Goal: Information Seeking & Learning: Find specific fact

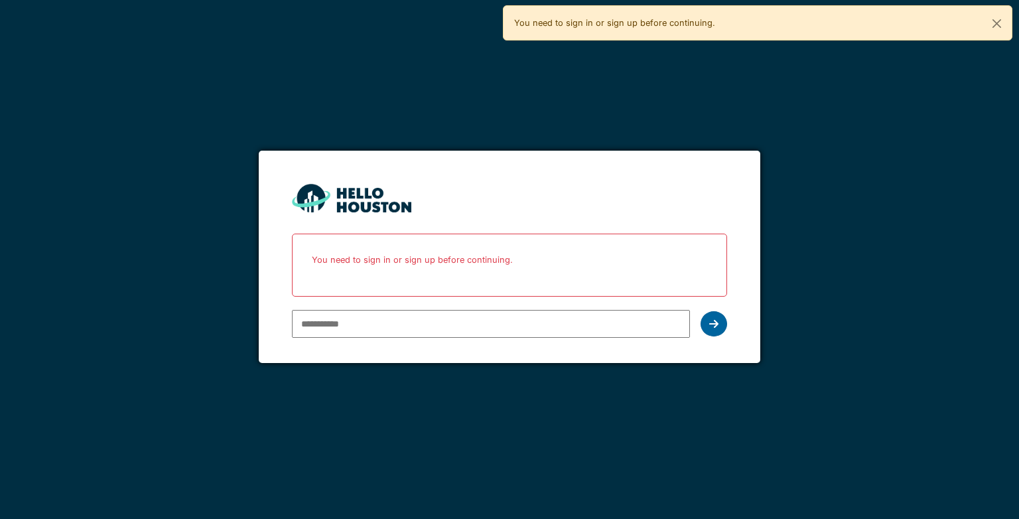
type input "**********"
click at [407, 190] on icon at bounding box center [713, 323] width 9 height 11
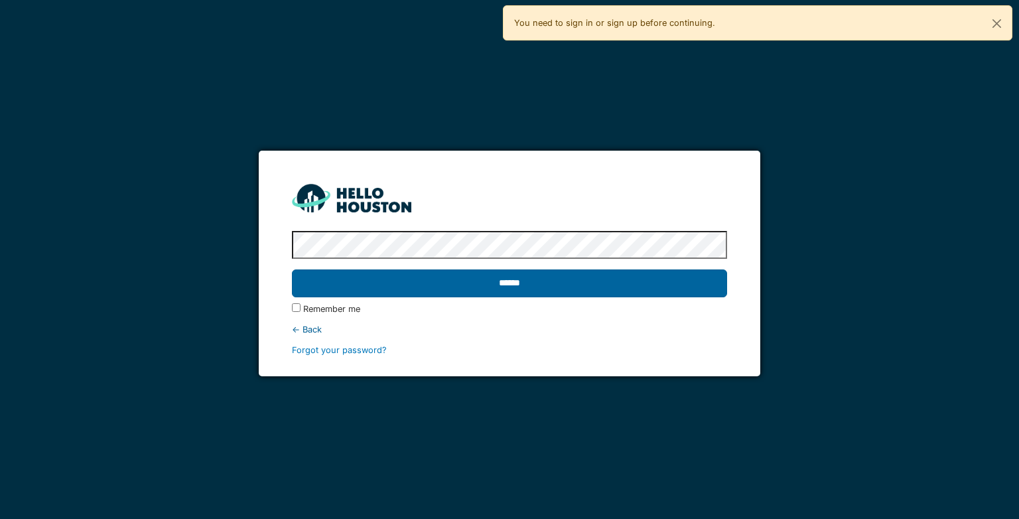
click at [407, 190] on input "******" at bounding box center [509, 283] width 435 height 28
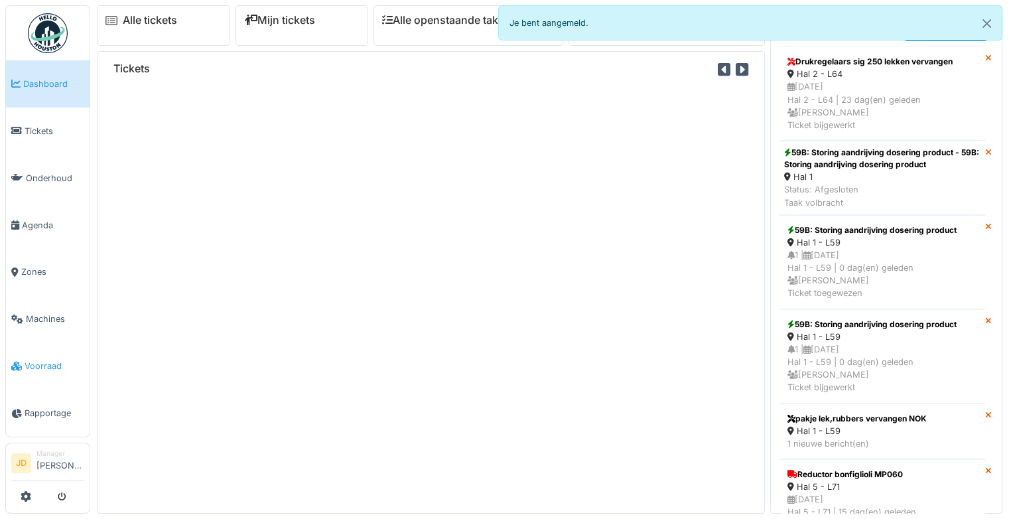
click at [36, 360] on span "Voorraad" at bounding box center [55, 366] width 60 height 13
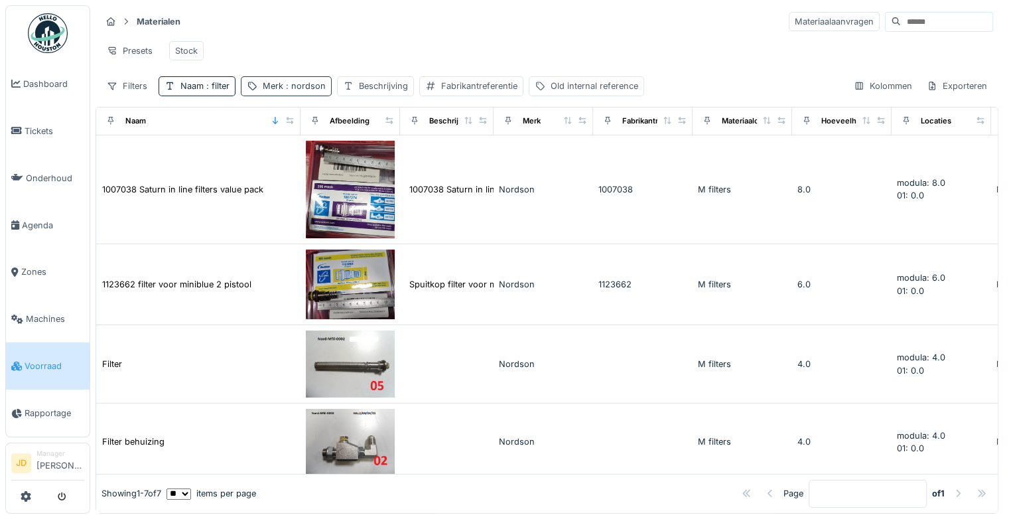
click at [286, 91] on span ": [PERSON_NAME]" at bounding box center [304, 86] width 42 height 10
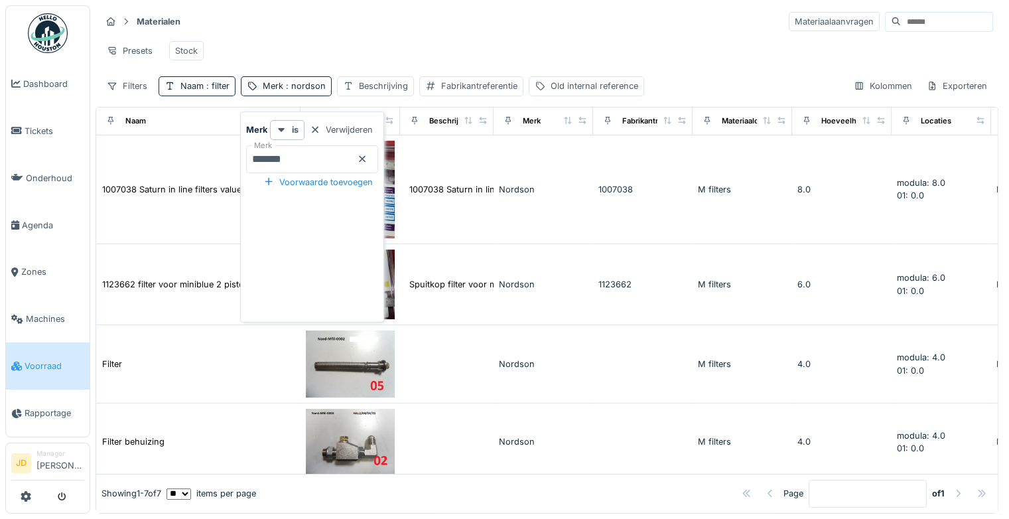
click at [368, 161] on icon at bounding box center [362, 159] width 11 height 9
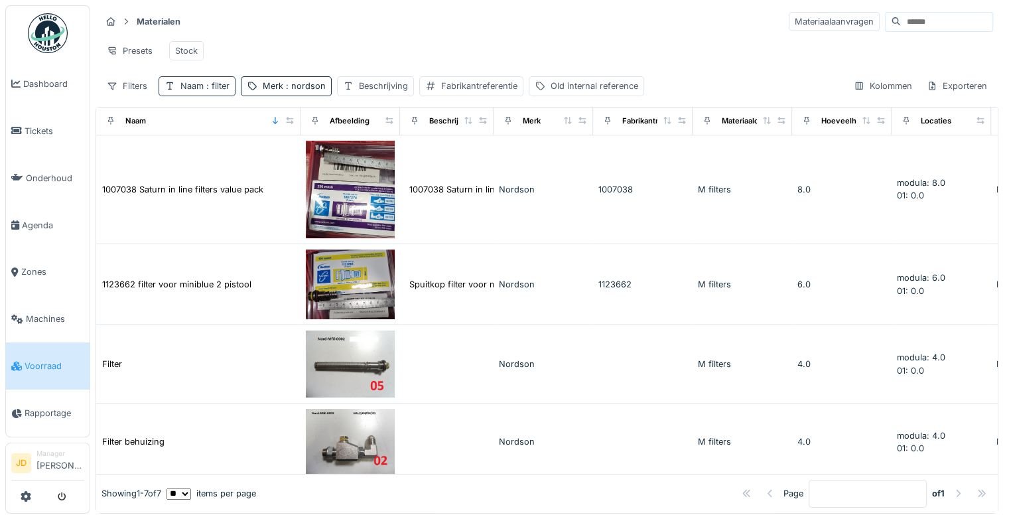
click at [213, 92] on div "Naam : filter" at bounding box center [204, 86] width 49 height 13
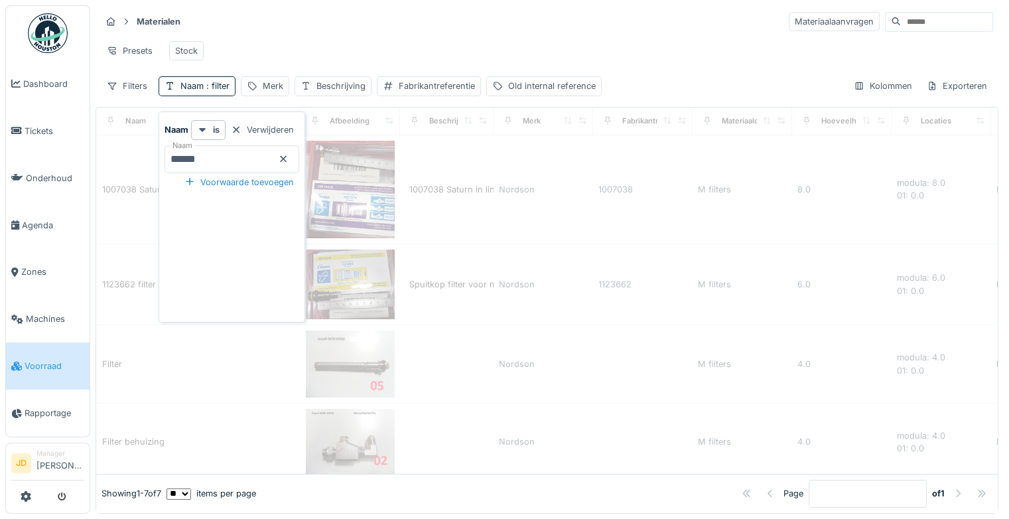
click at [228, 163] on input "******" at bounding box center [232, 159] width 135 height 28
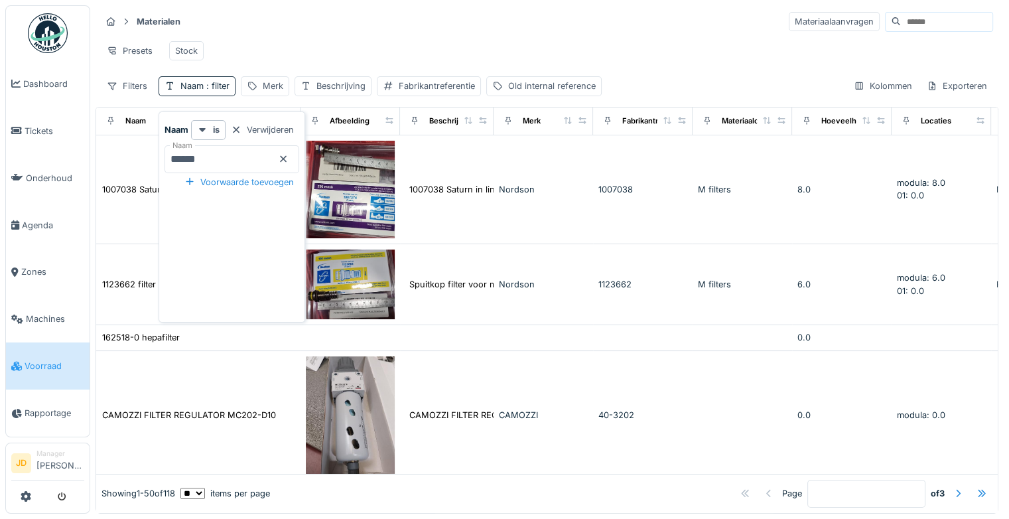
click at [289, 162] on icon at bounding box center [283, 159] width 11 height 9
click at [262, 157] on input "Naam" at bounding box center [232, 159] width 135 height 28
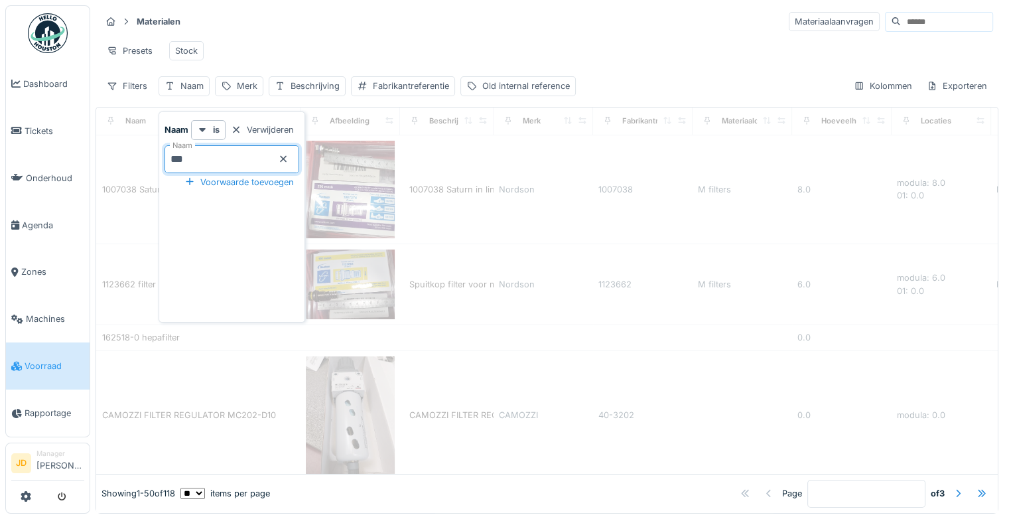
type input "****"
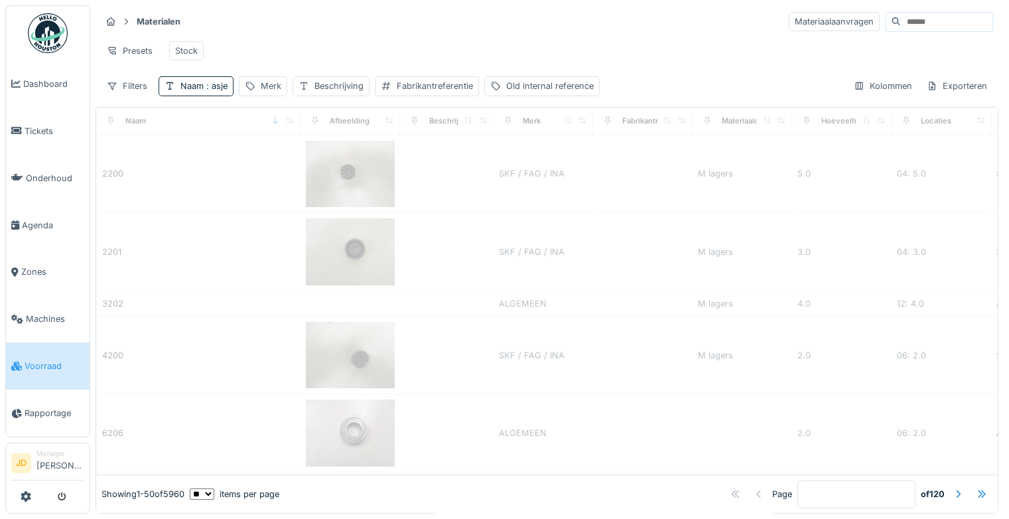
click at [308, 41] on div "Presets Stock" at bounding box center [547, 51] width 892 height 30
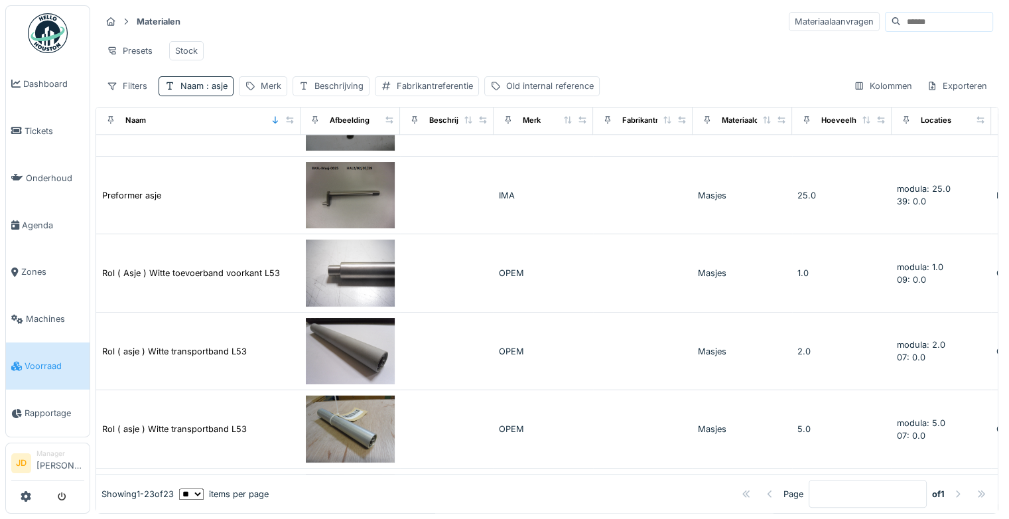
scroll to position [1557, 0]
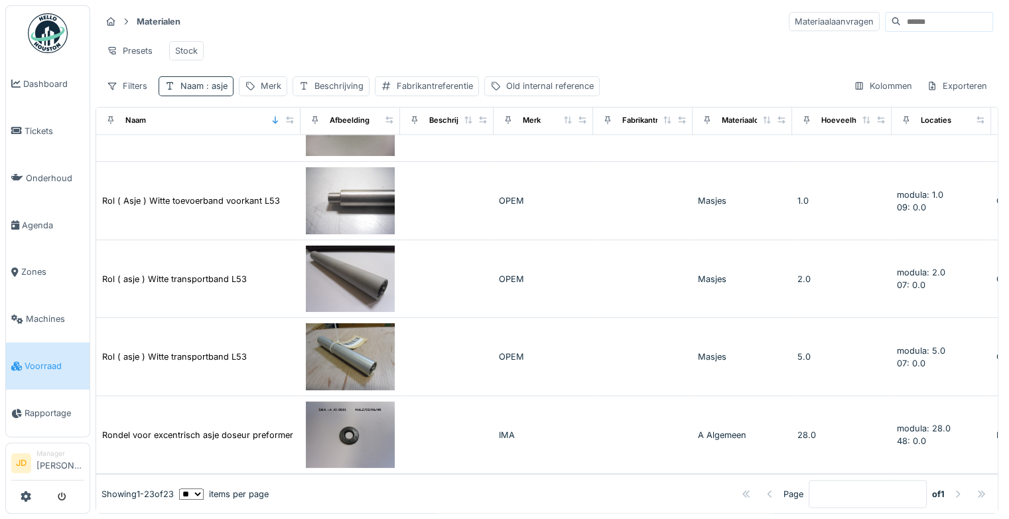
click at [216, 91] on span ": asje" at bounding box center [216, 86] width 24 height 10
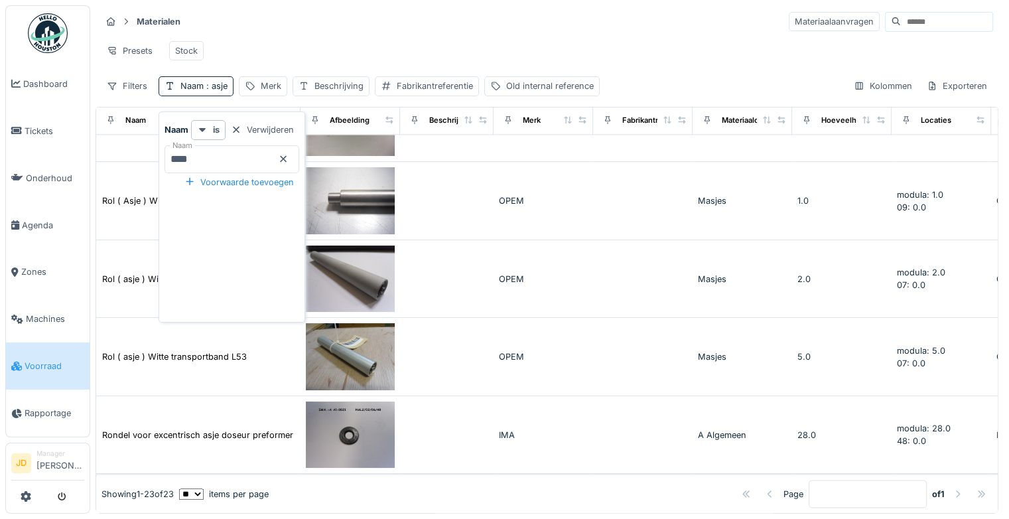
click at [287, 158] on icon at bounding box center [283, 158] width 7 height 7
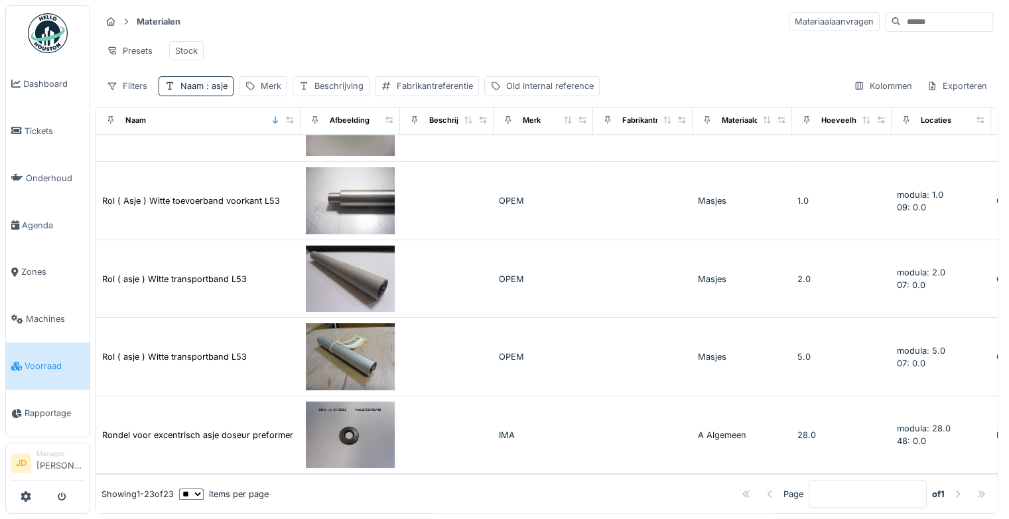
click at [331, 46] on div "Presets Stock" at bounding box center [547, 51] width 892 height 30
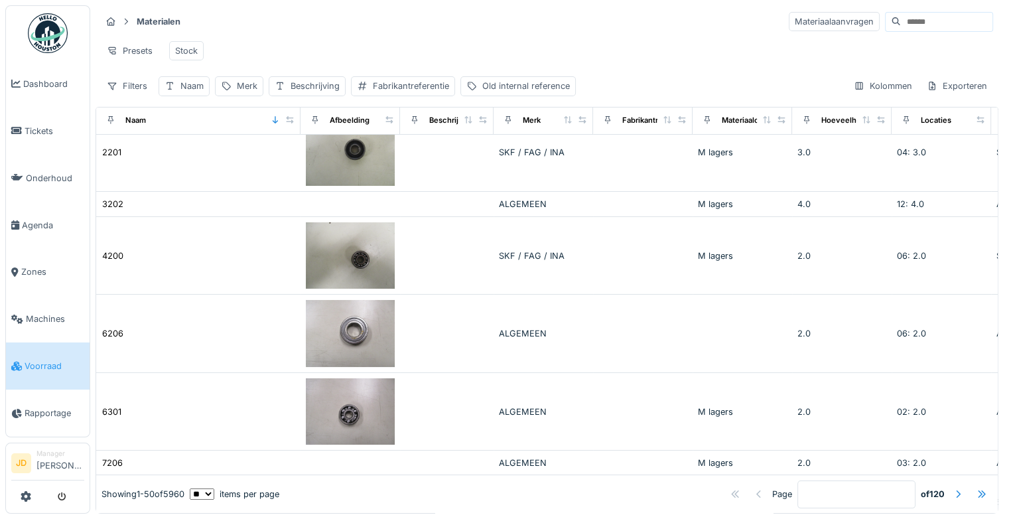
scroll to position [0, 0]
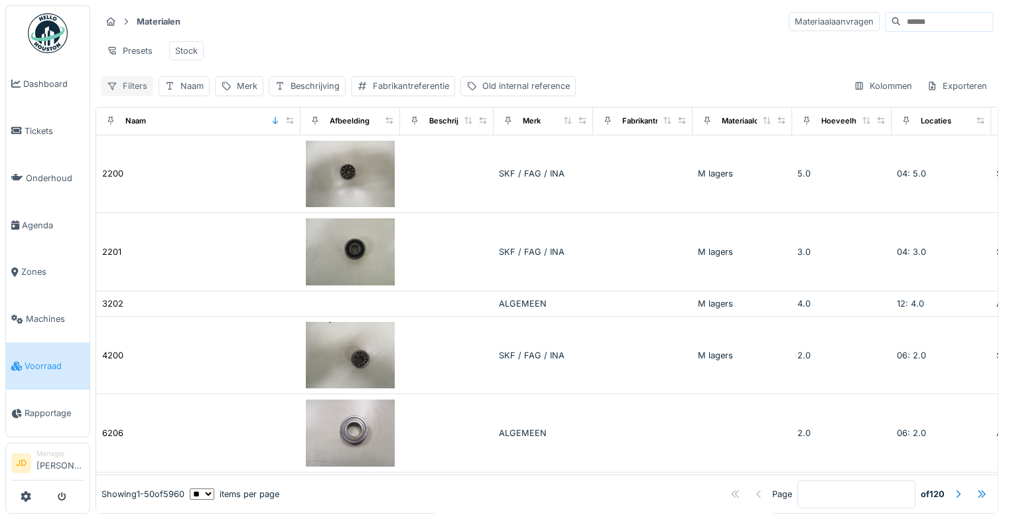
click at [135, 92] on div "Filters" at bounding box center [127, 85] width 52 height 19
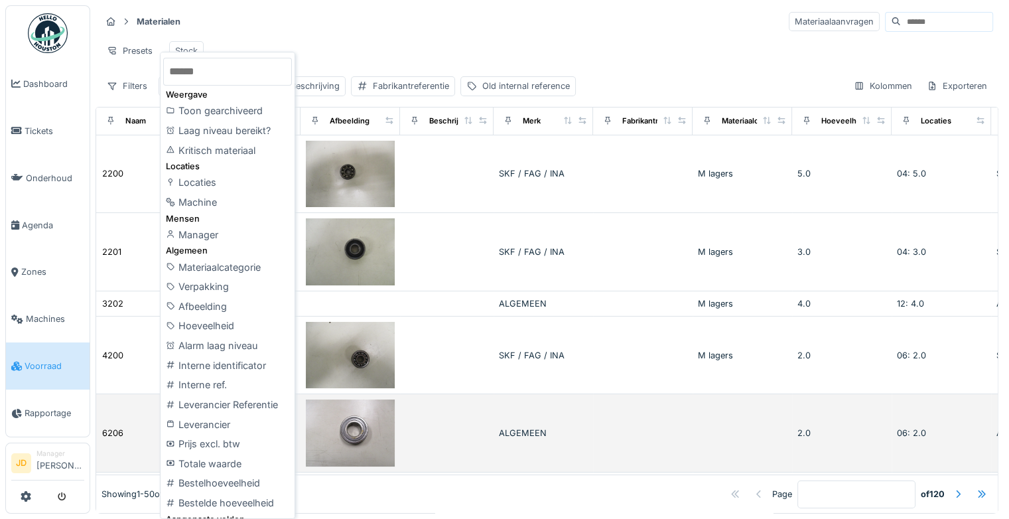
drag, startPoint x: 238, startPoint y: 421, endPoint x: 251, endPoint y: 408, distance: 17.8
click at [238, 421] on div "Leverancier" at bounding box center [227, 425] width 129 height 20
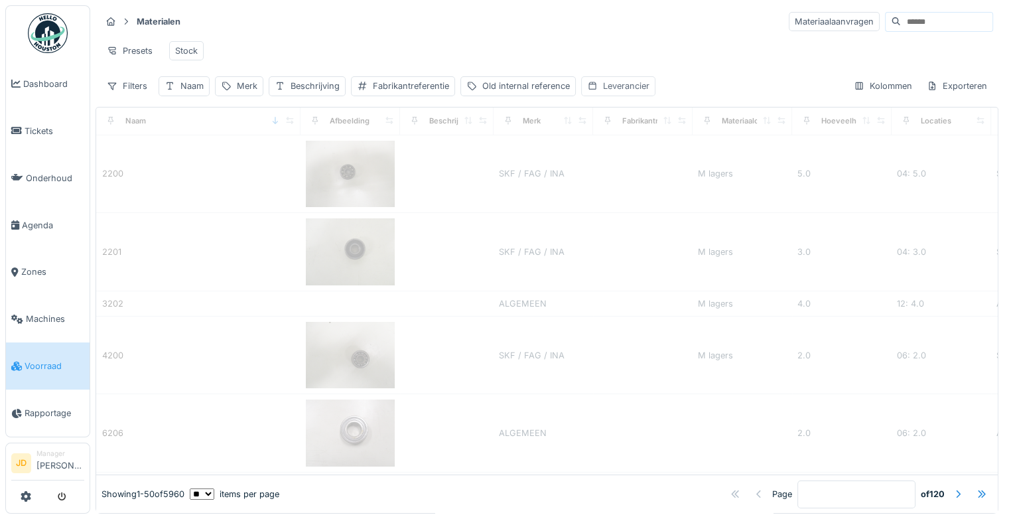
click at [615, 92] on div "Leverancier" at bounding box center [626, 86] width 46 height 13
click at [616, 163] on div "Leverancier" at bounding box center [626, 158] width 70 height 15
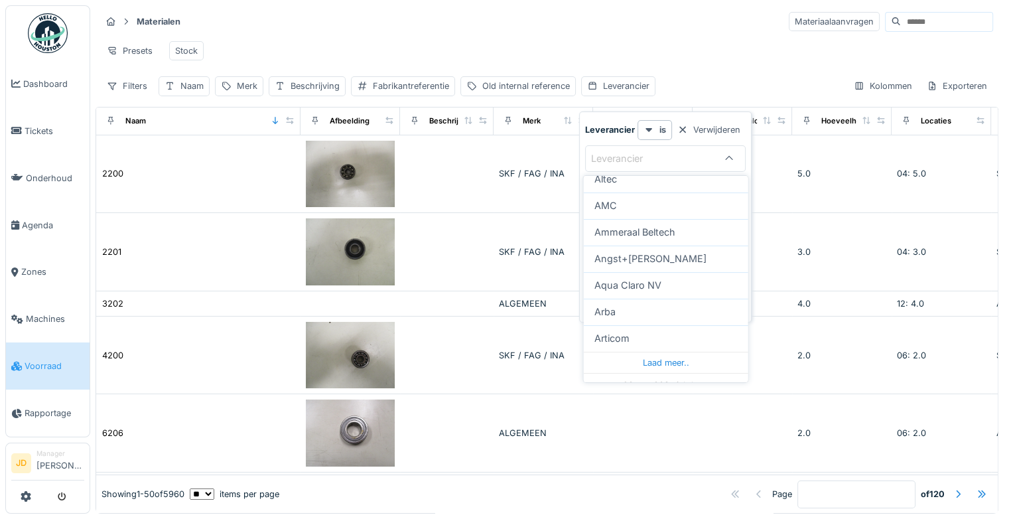
scroll to position [452, 0]
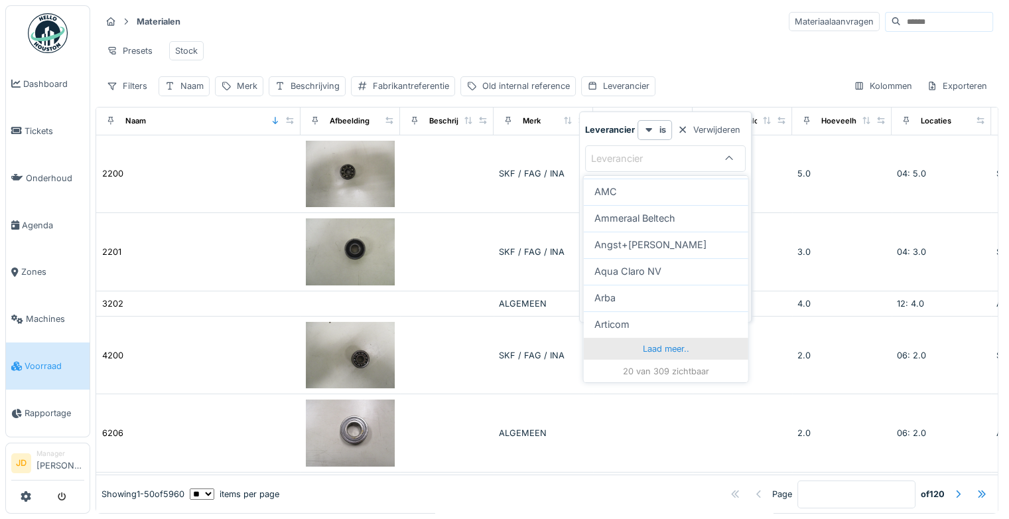
click at [661, 341] on div "Laad meer.." at bounding box center [665, 348] width 165 height 21
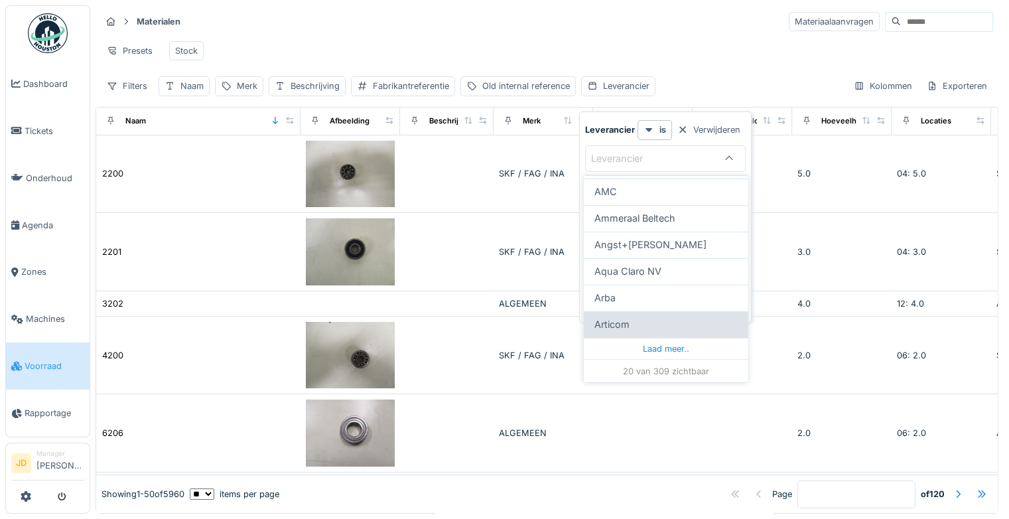
click at [663, 341] on div "Laad meer.." at bounding box center [665, 348] width 165 height 21
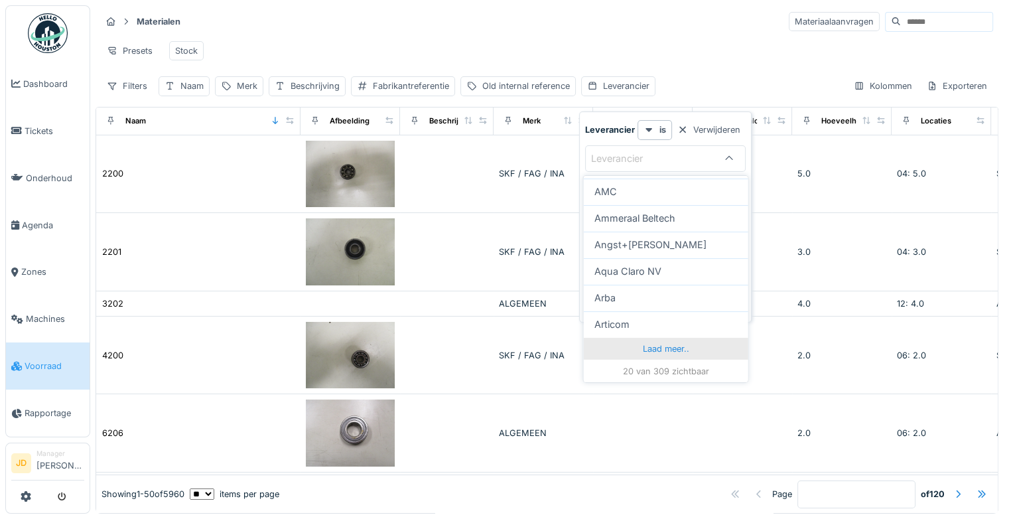
click at [664, 342] on div "Laad meer.." at bounding box center [665, 348] width 165 height 21
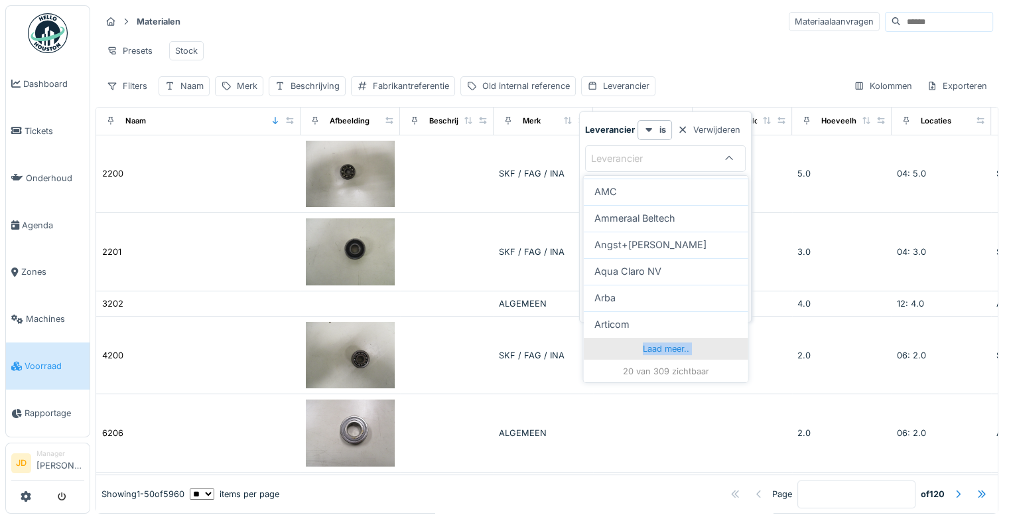
click at [664, 342] on div "Laad meer.." at bounding box center [665, 348] width 165 height 21
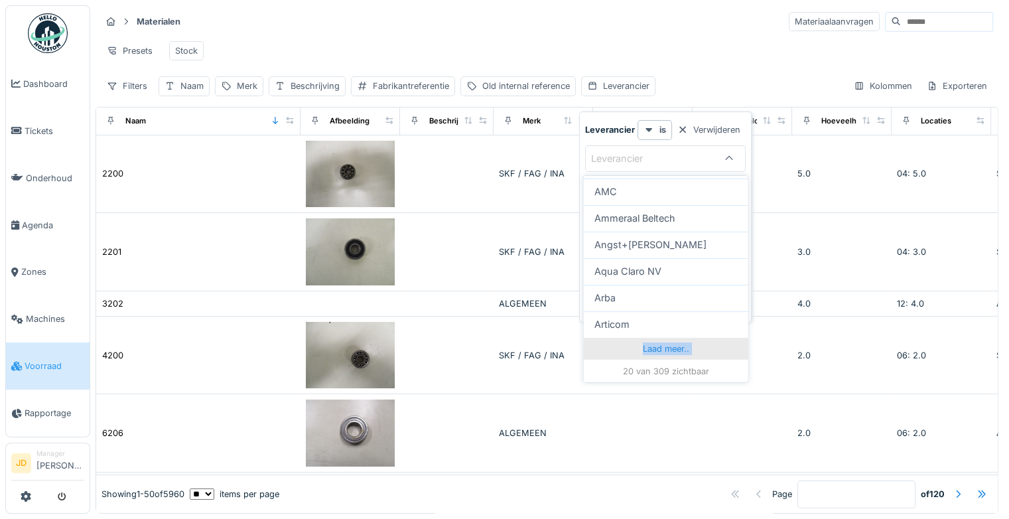
click at [664, 342] on div "Laad meer.." at bounding box center [665, 348] width 165 height 21
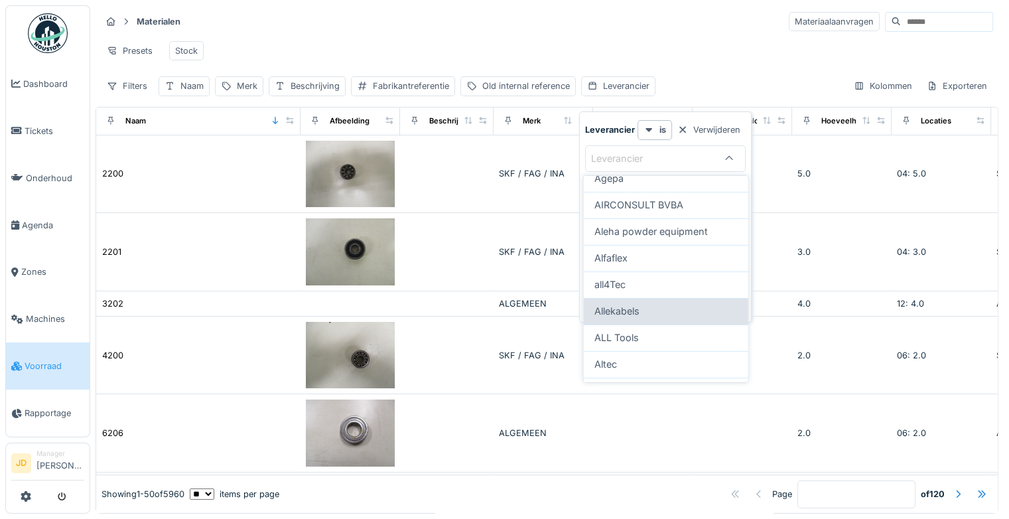
scroll to position [0, 0]
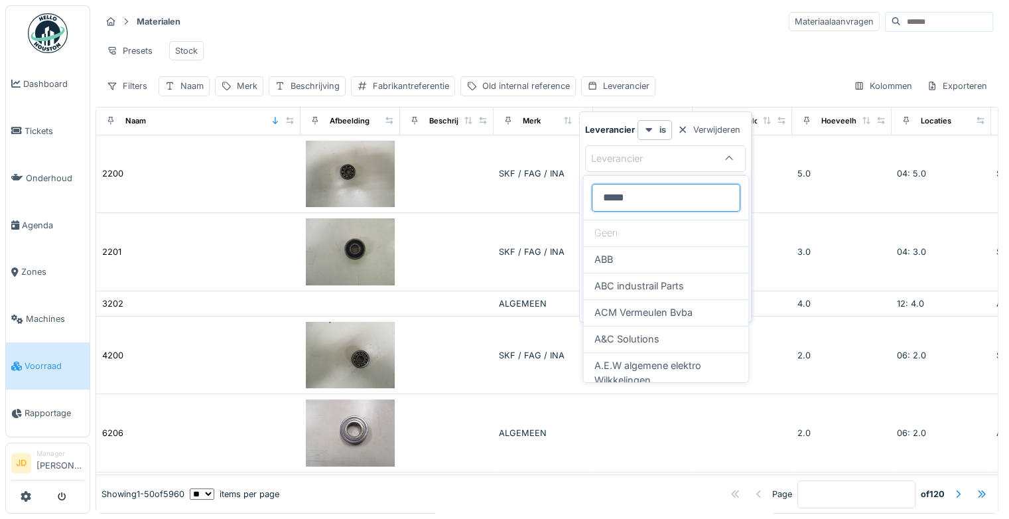
click at [666, 190] on input "*****" at bounding box center [665, 198] width 149 height 28
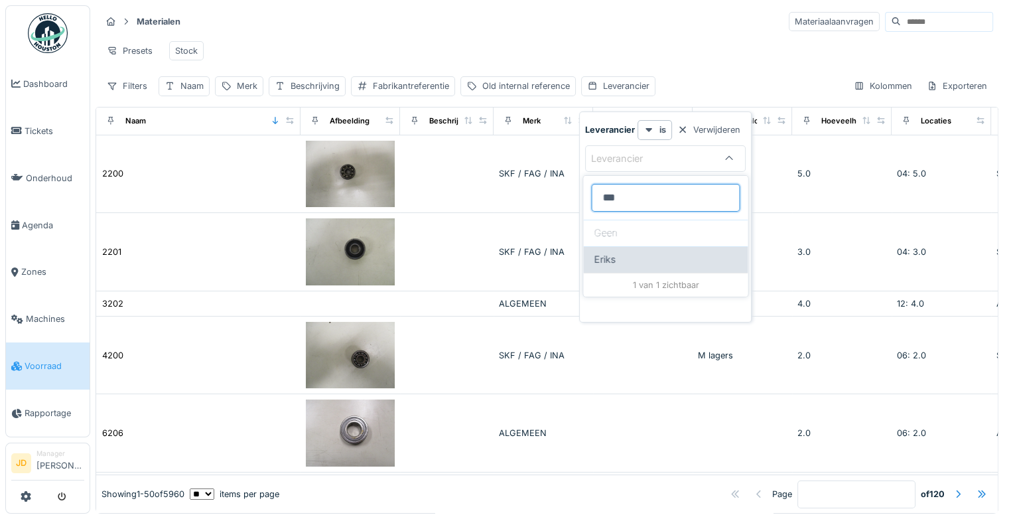
type input "***"
click at [634, 253] on div "Eriks" at bounding box center [665, 259] width 143 height 15
type input "****"
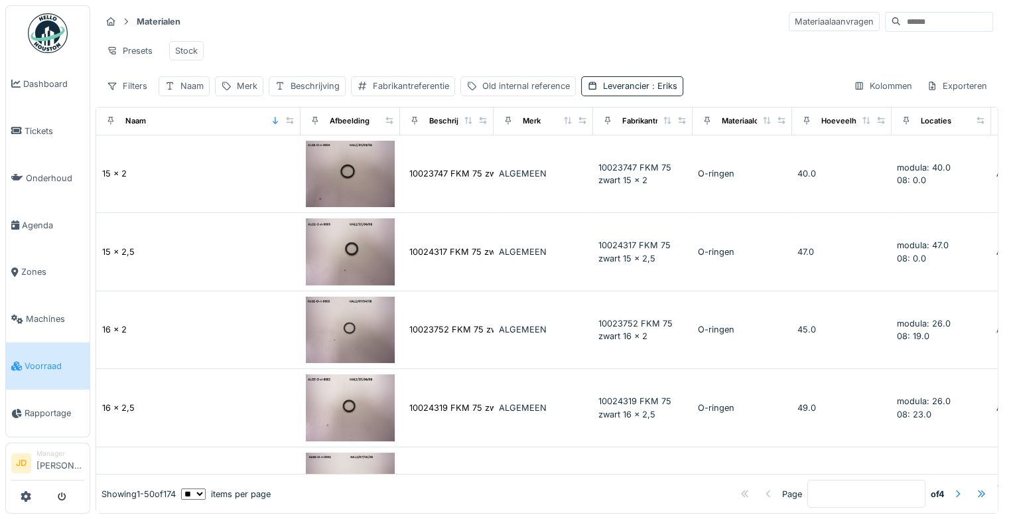
click at [573, 54] on div "Presets Stock" at bounding box center [547, 51] width 892 height 30
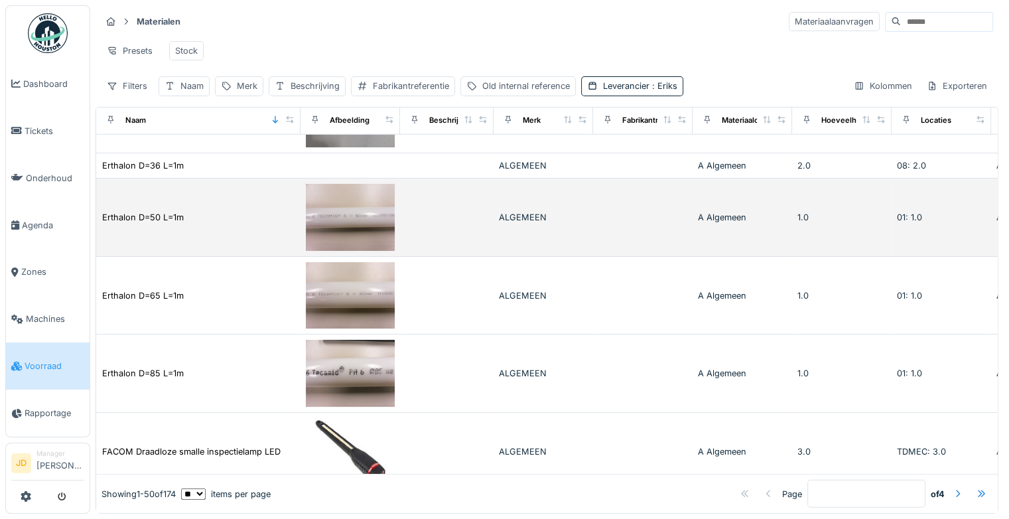
scroll to position [3284, 0]
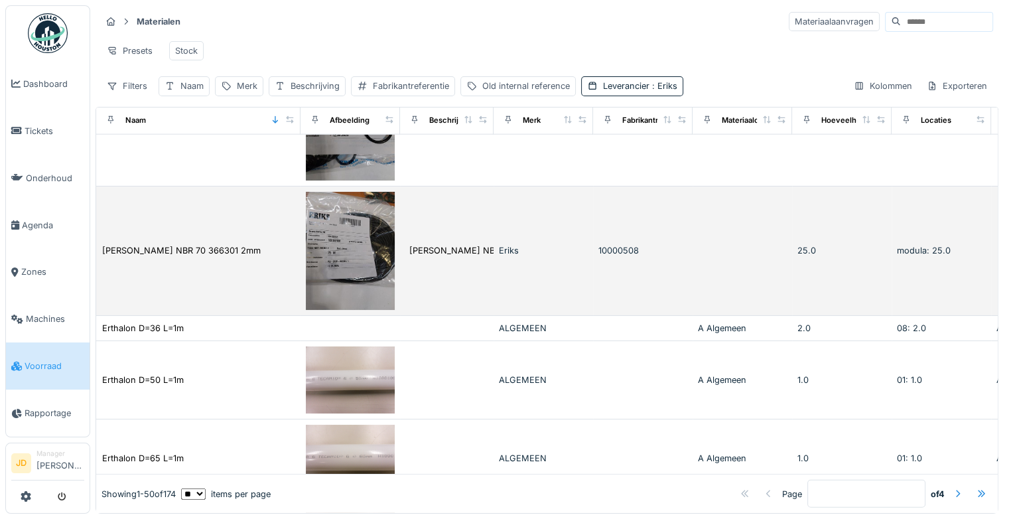
click at [371, 247] on img at bounding box center [350, 251] width 89 height 119
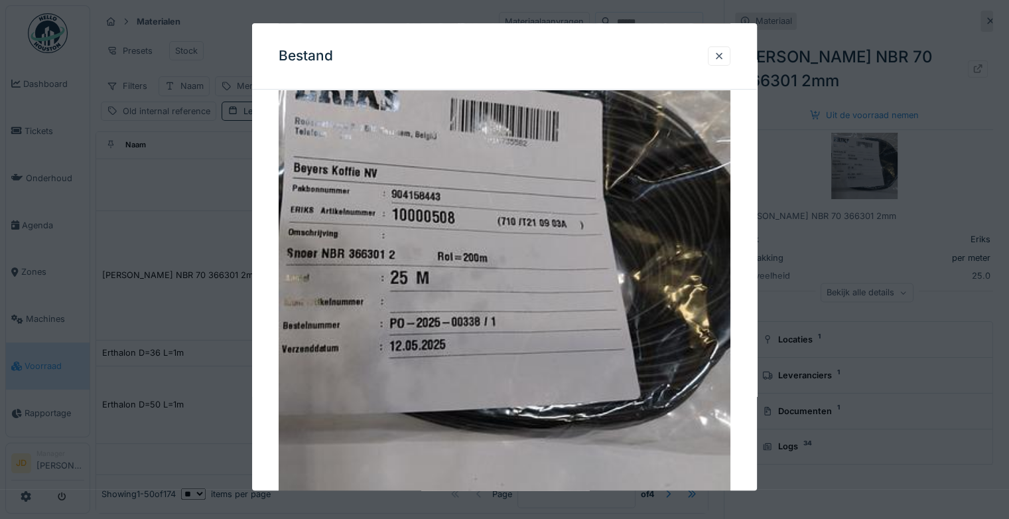
scroll to position [66, 0]
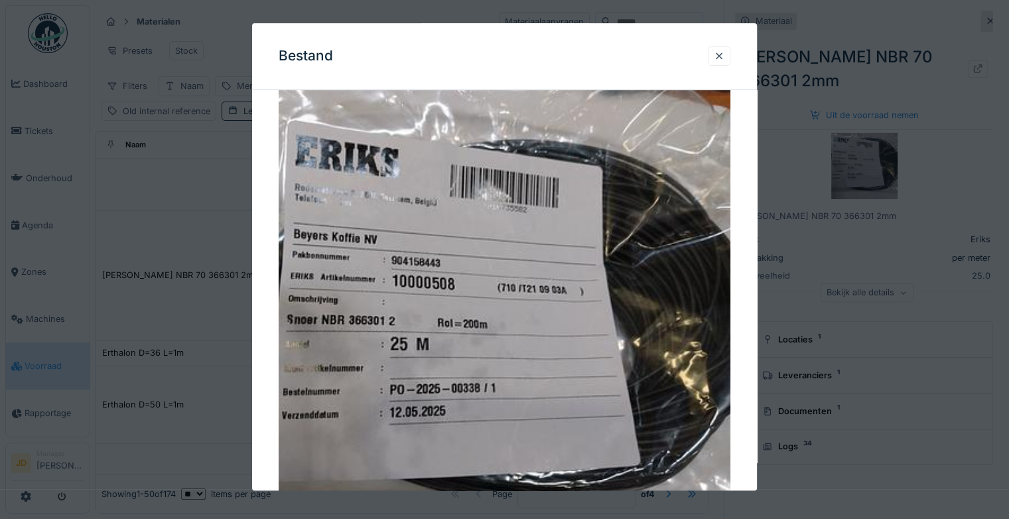
click at [795, 398] on div at bounding box center [504, 259] width 1009 height 519
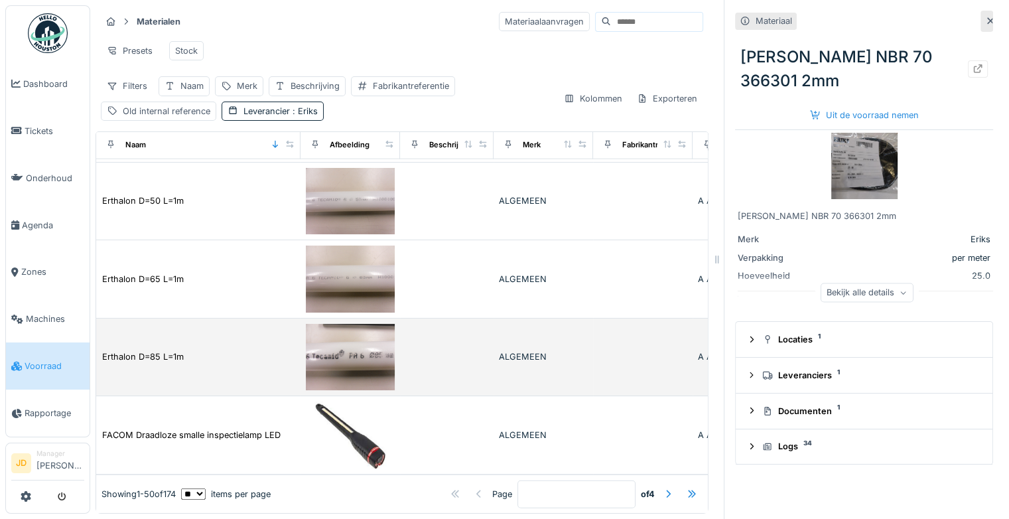
scroll to position [3508, 0]
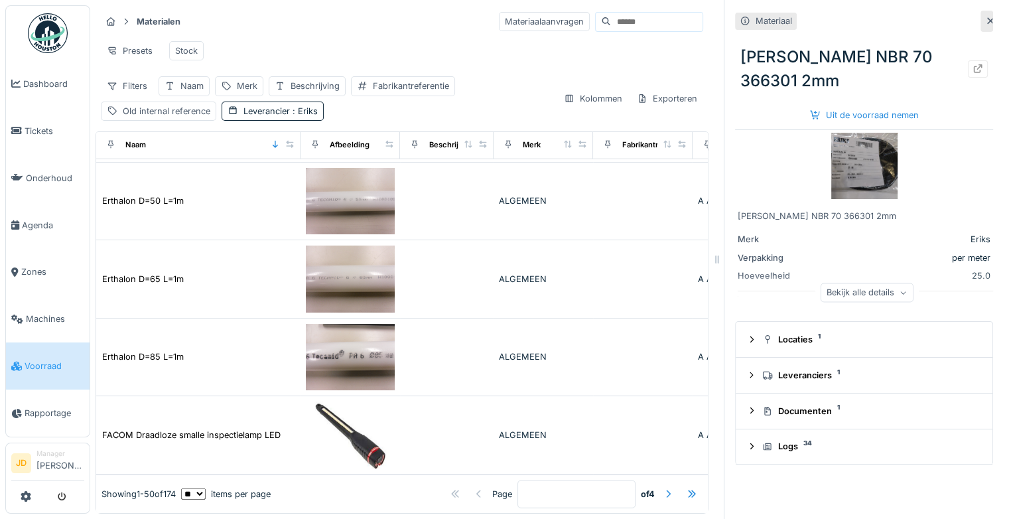
click at [663, 488] on div at bounding box center [668, 494] width 11 height 13
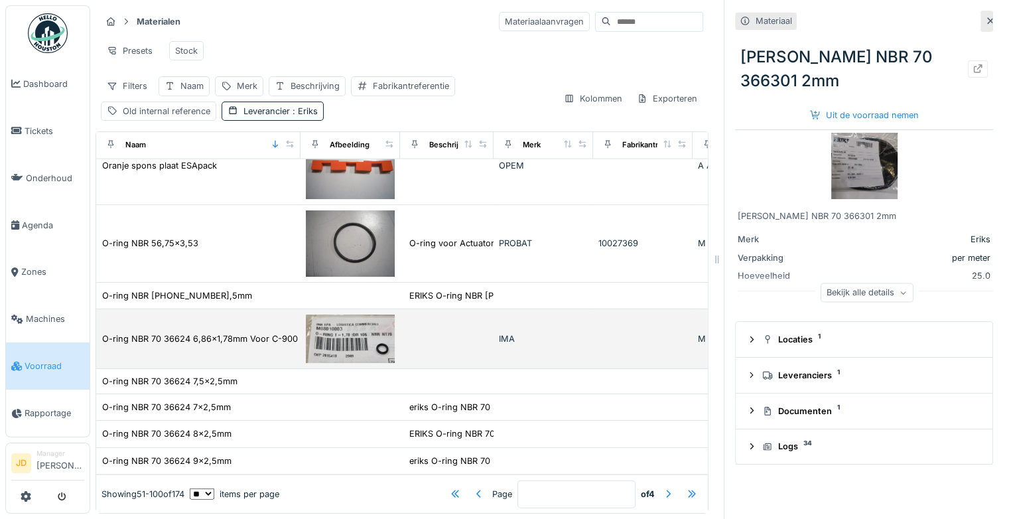
scroll to position [10, 0]
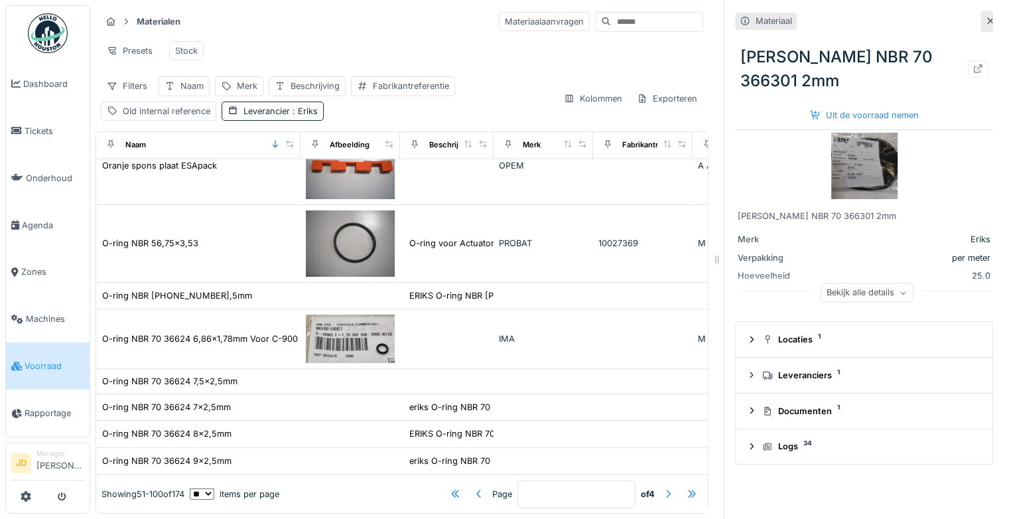
click at [657, 485] on div at bounding box center [667, 494] width 21 height 18
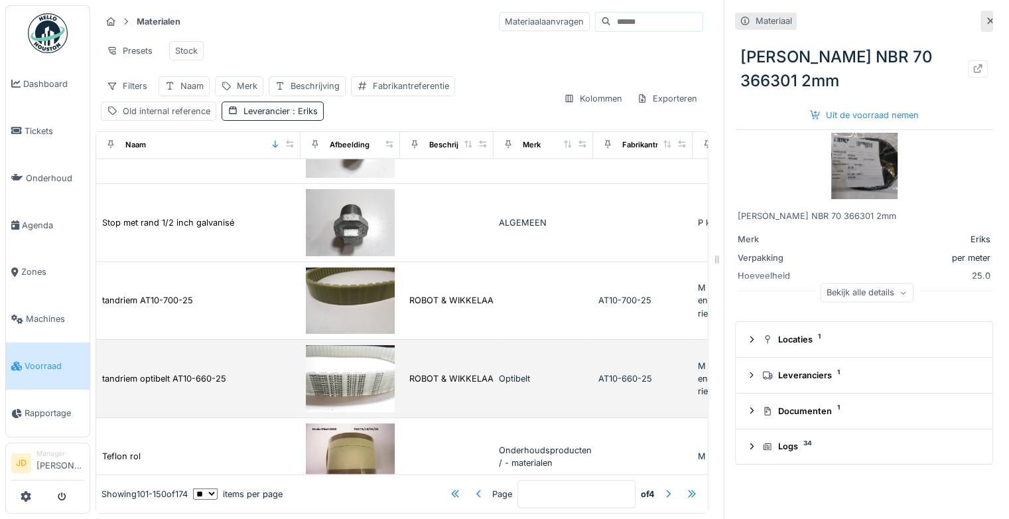
scroll to position [2718, 0]
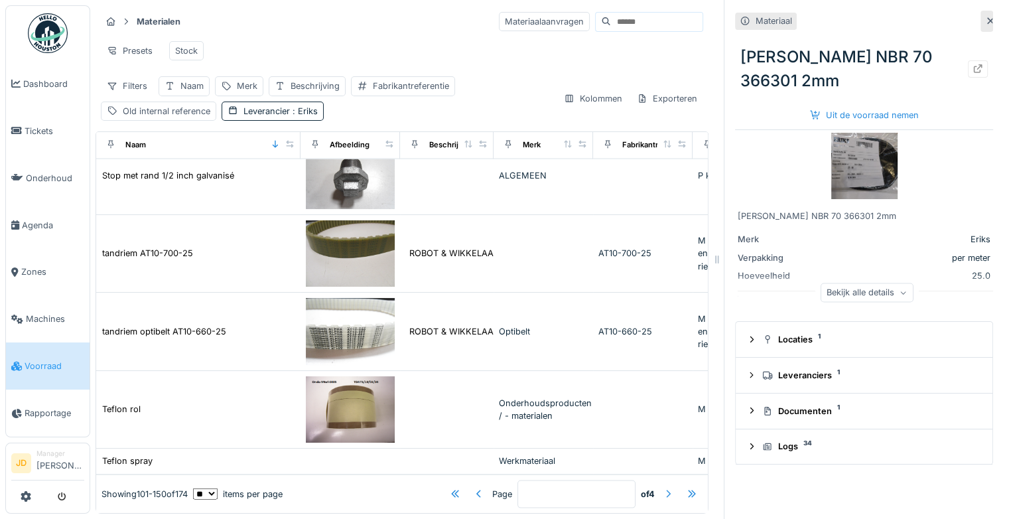
click at [663, 488] on div at bounding box center [668, 494] width 11 height 13
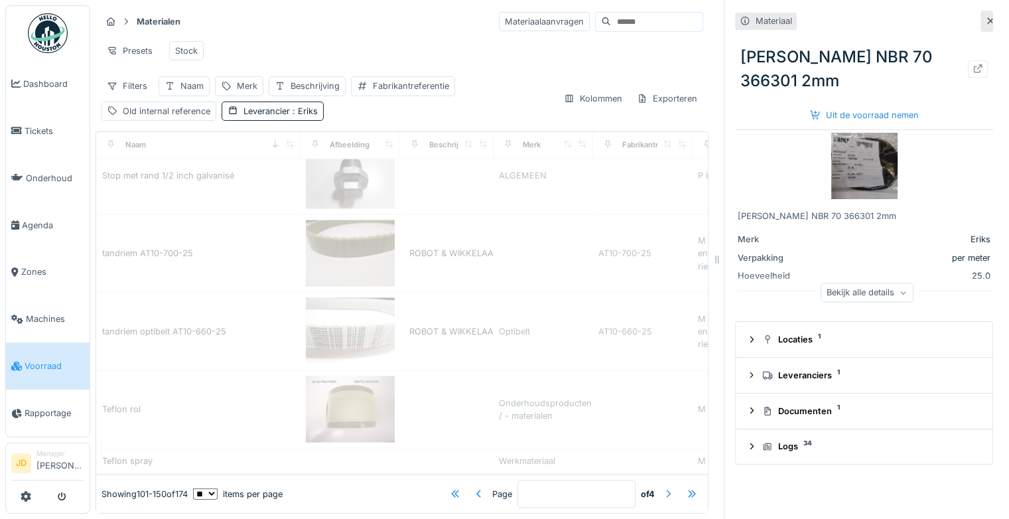
type input "*"
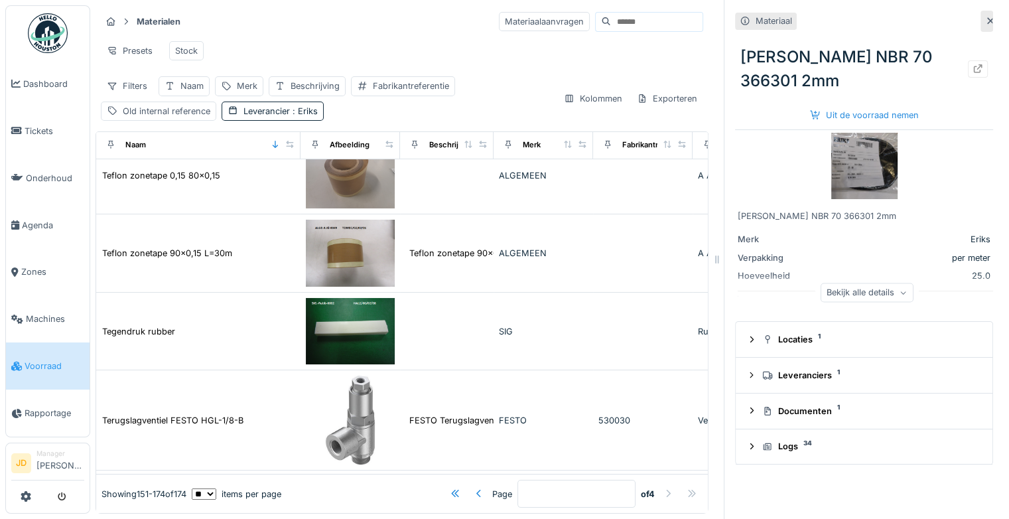
scroll to position [46, 0]
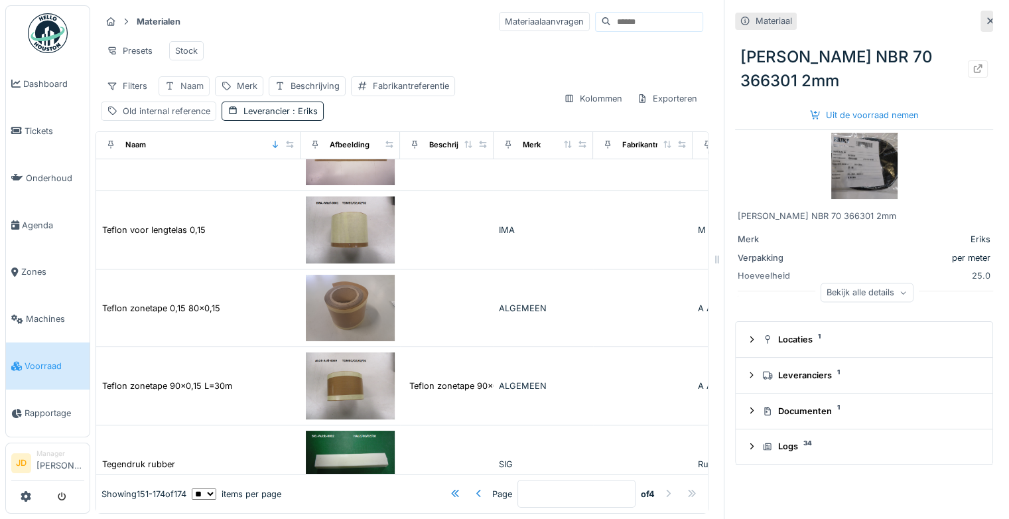
click at [188, 78] on div "Naam" at bounding box center [184, 85] width 51 height 19
click at [205, 148] on input "Naam" at bounding box center [232, 159] width 135 height 28
type input "*"
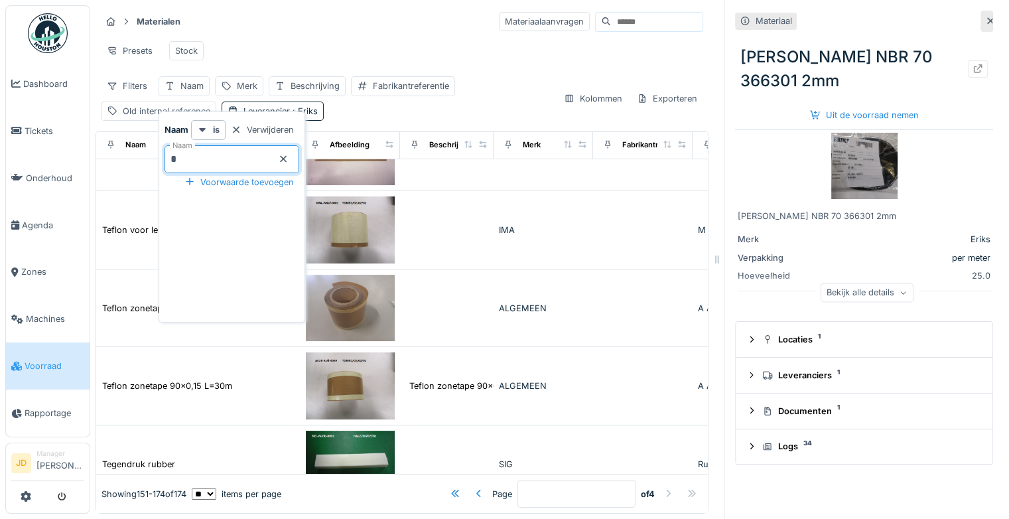
click at [468, 52] on div "Presets Stock" at bounding box center [402, 51] width 602 height 30
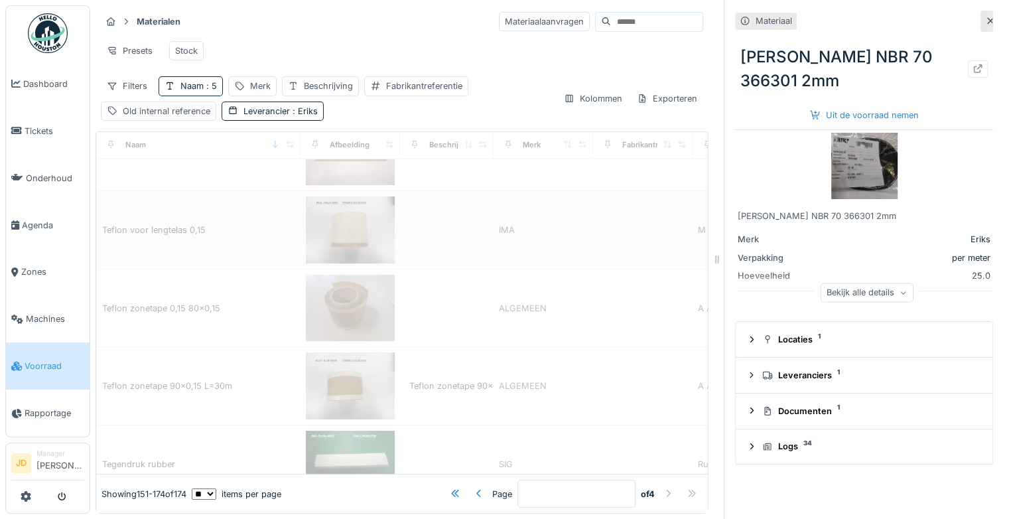
type input "*"
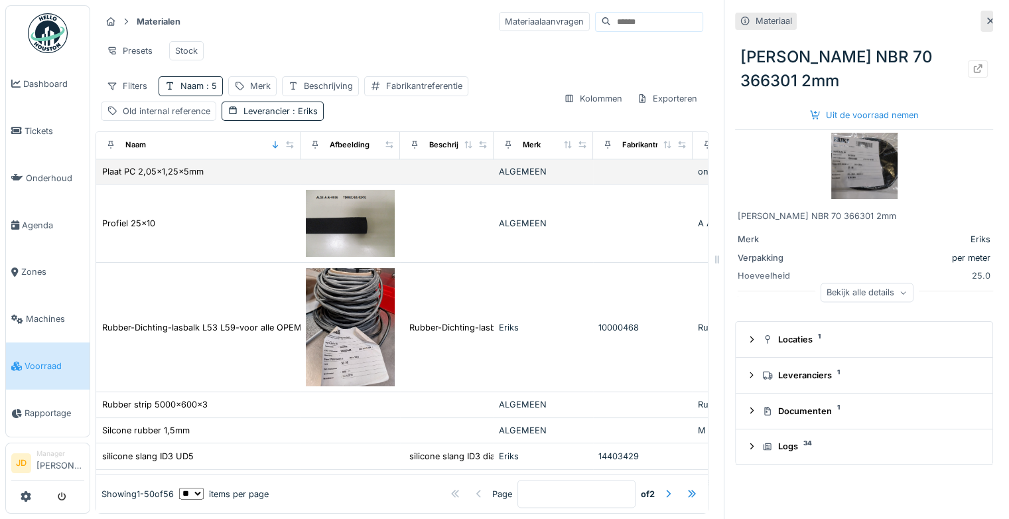
scroll to position [2189, 0]
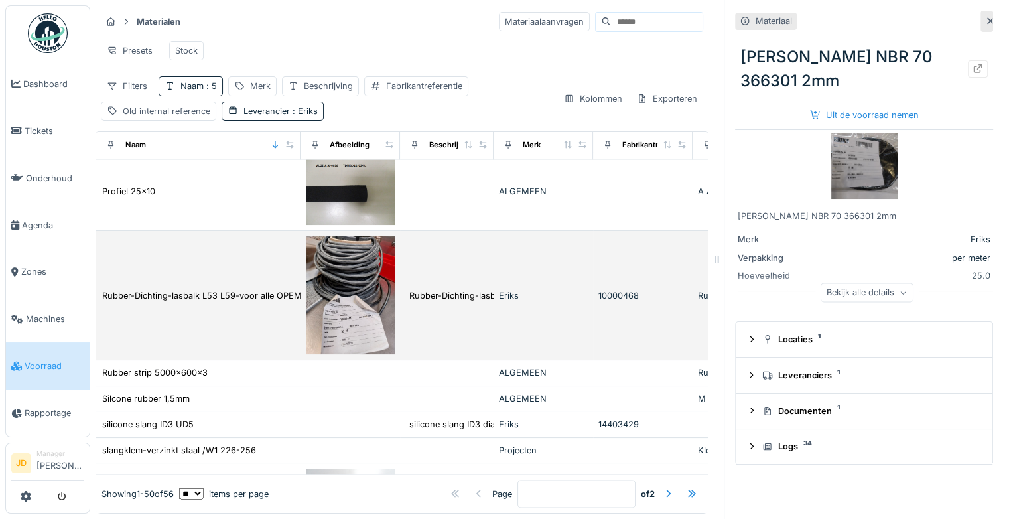
click at [369, 284] on img at bounding box center [350, 295] width 89 height 119
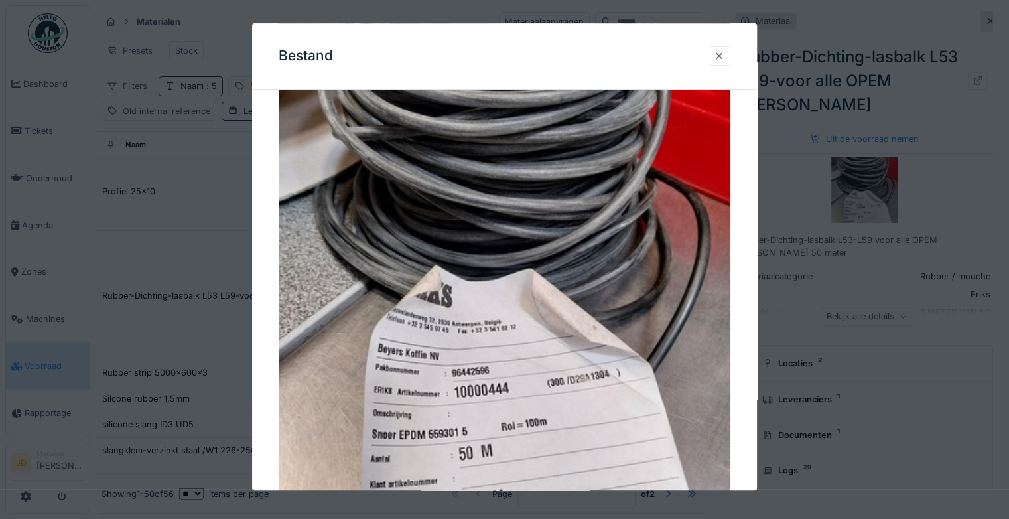
scroll to position [133, 0]
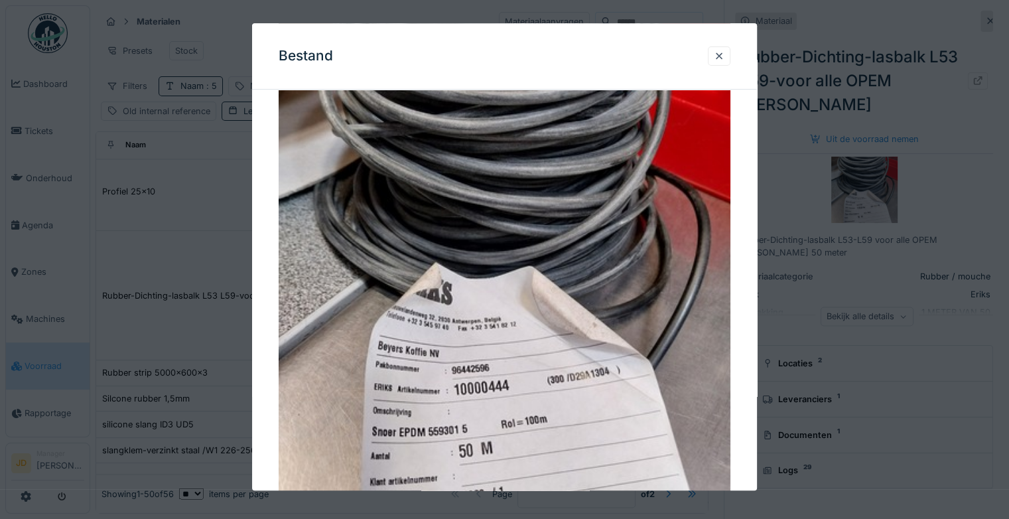
click at [772, 310] on div at bounding box center [504, 259] width 1009 height 519
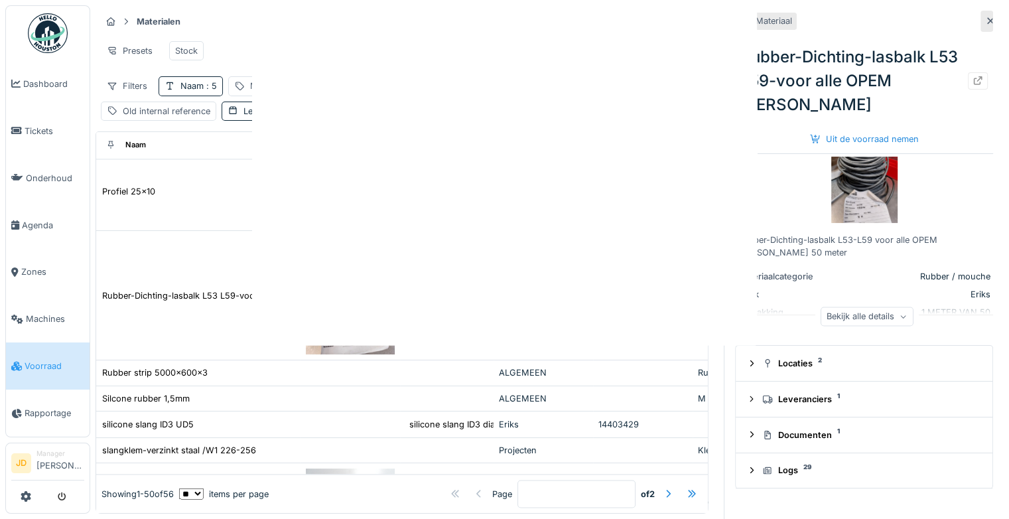
scroll to position [0, 0]
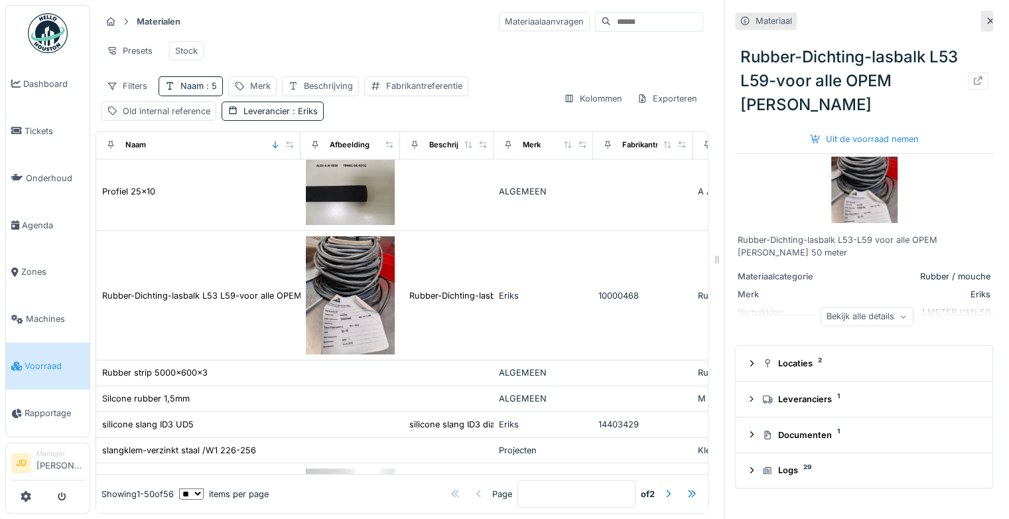
click at [839, 306] on div "Bekijk alle details" at bounding box center [867, 315] width 93 height 19
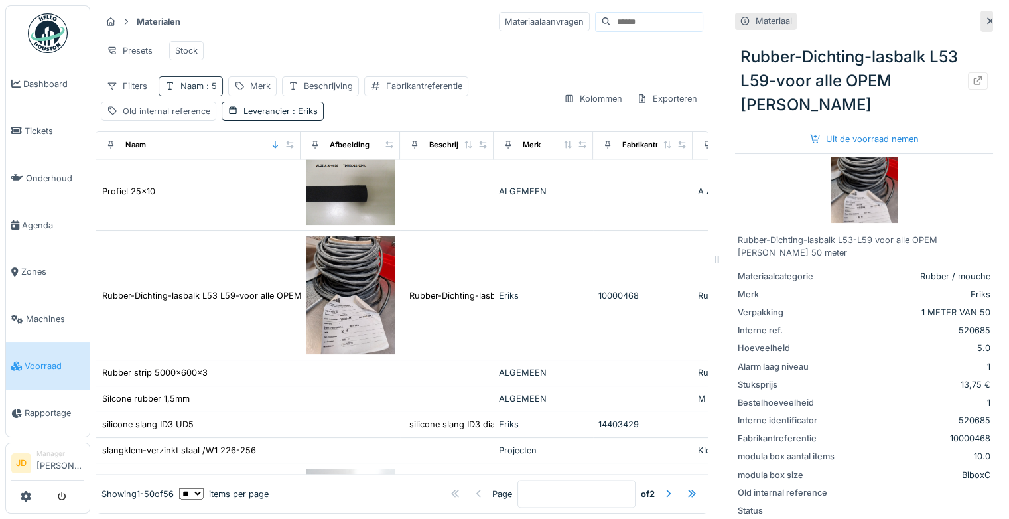
click at [204, 84] on span ": 5" at bounding box center [210, 86] width 13 height 10
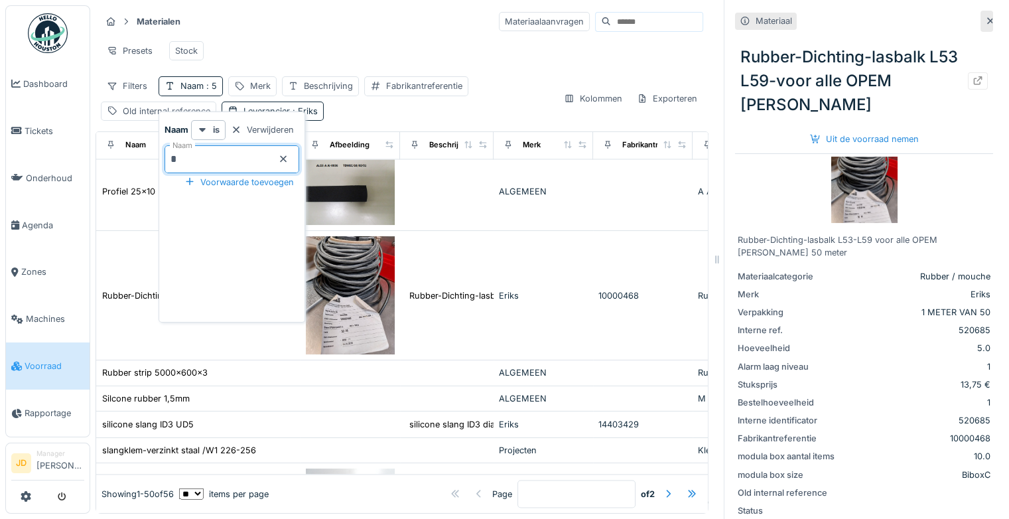
click at [274, 153] on input "*" at bounding box center [232, 159] width 135 height 28
type input "*******"
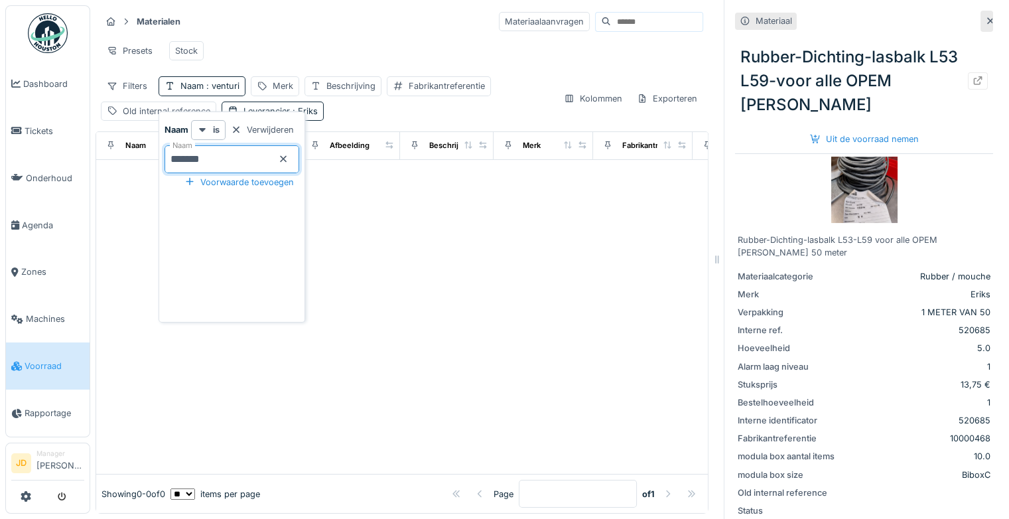
click at [374, 44] on div "Presets Stock" at bounding box center [402, 51] width 602 height 30
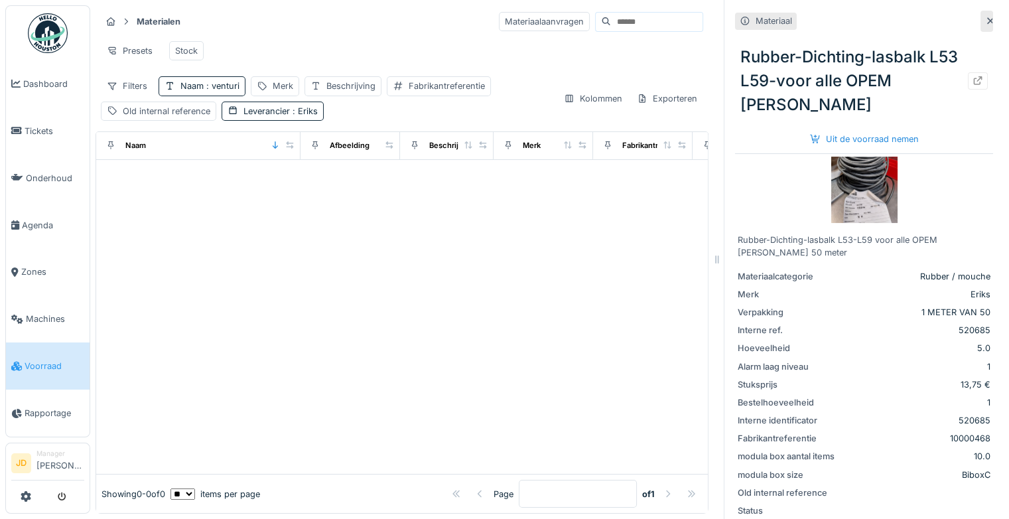
click at [987, 20] on icon at bounding box center [990, 21] width 7 height 7
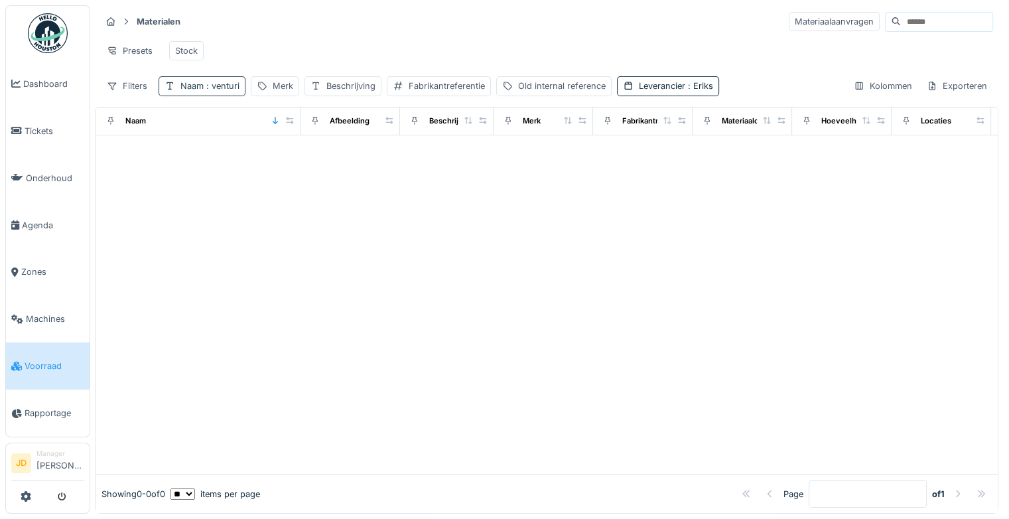
click at [224, 96] on div "Naam : venturi" at bounding box center [202, 85] width 87 height 19
click at [641, 96] on div "Leverancier : Eriks" at bounding box center [668, 85] width 102 height 19
click at [662, 160] on icon at bounding box center [660, 158] width 7 height 7
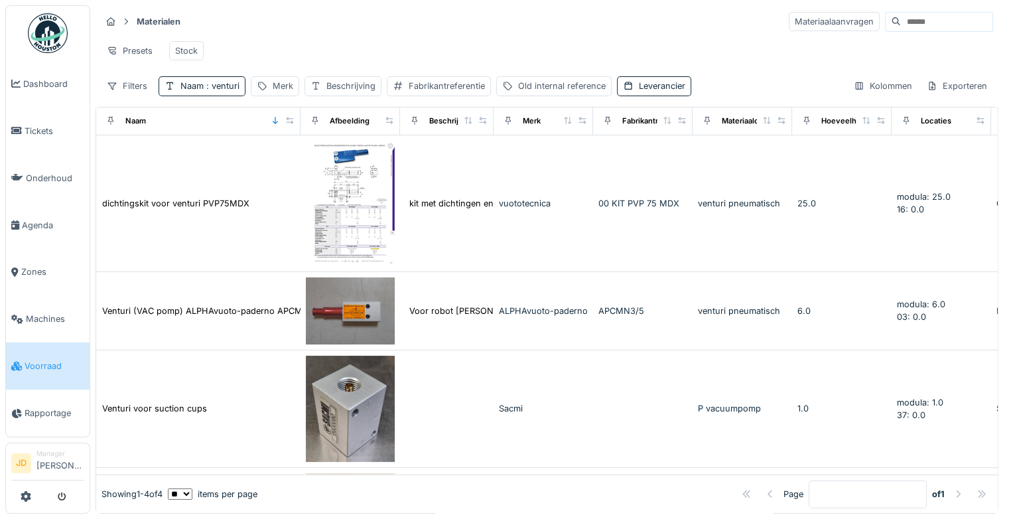
click at [488, 46] on div "Presets Stock" at bounding box center [547, 51] width 892 height 30
click at [218, 85] on span ": venturi" at bounding box center [222, 86] width 36 height 10
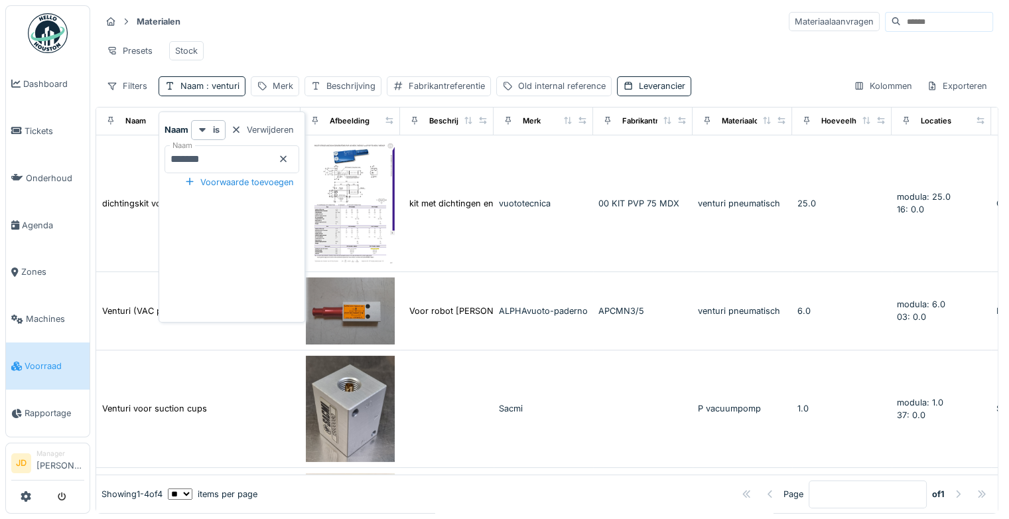
click at [246, 146] on input "*******" at bounding box center [232, 159] width 135 height 28
type input "*"
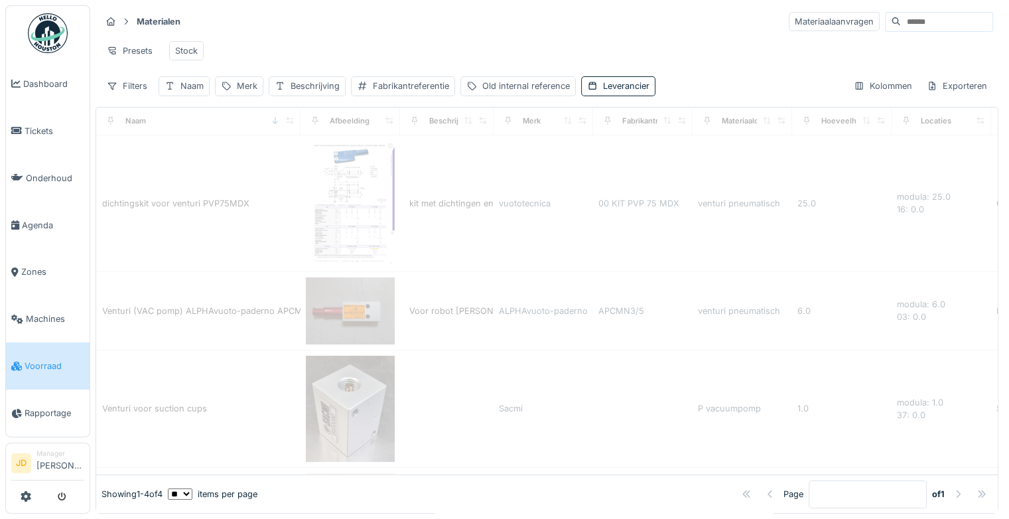
click at [411, 36] on div "Presets Stock" at bounding box center [547, 51] width 892 height 30
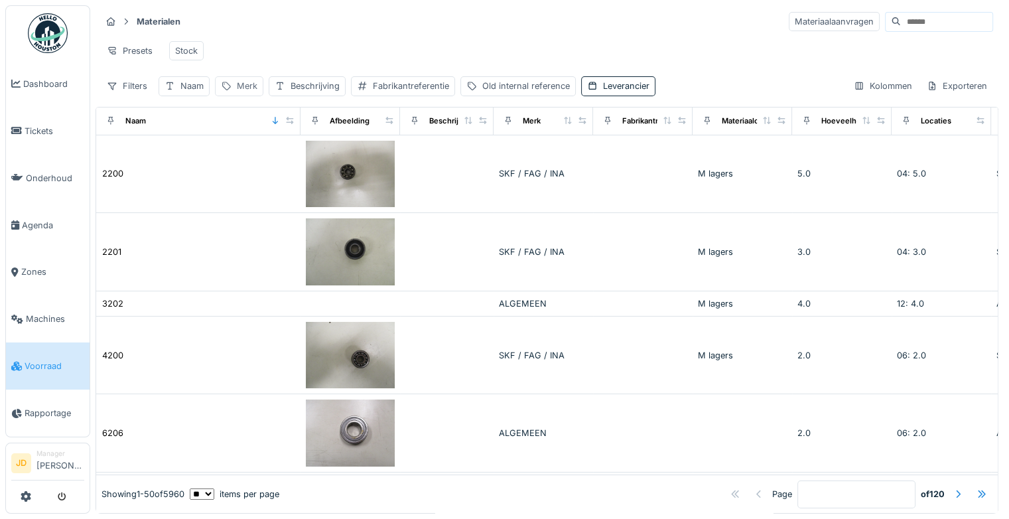
click at [244, 81] on div "Merk" at bounding box center [247, 86] width 21 height 13
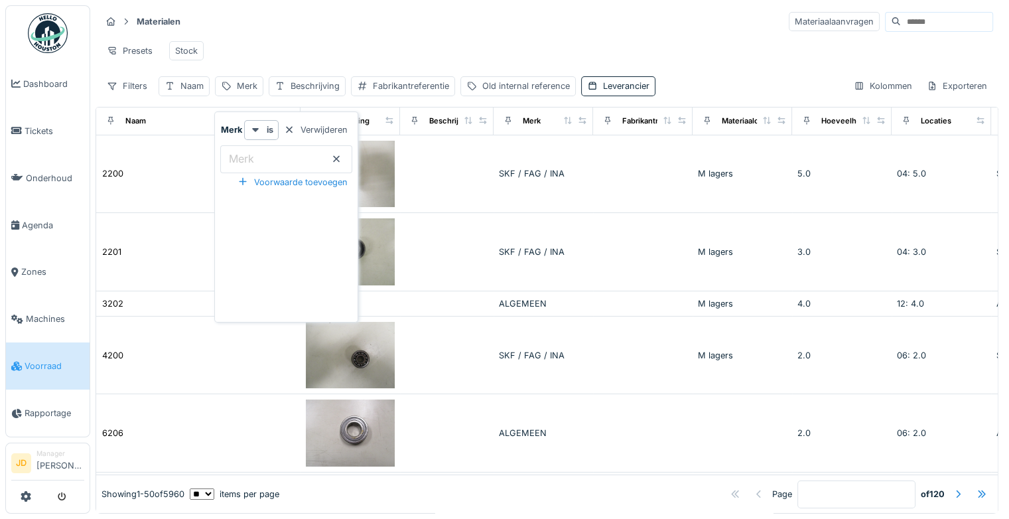
click at [284, 150] on input "Merk" at bounding box center [286, 159] width 132 height 28
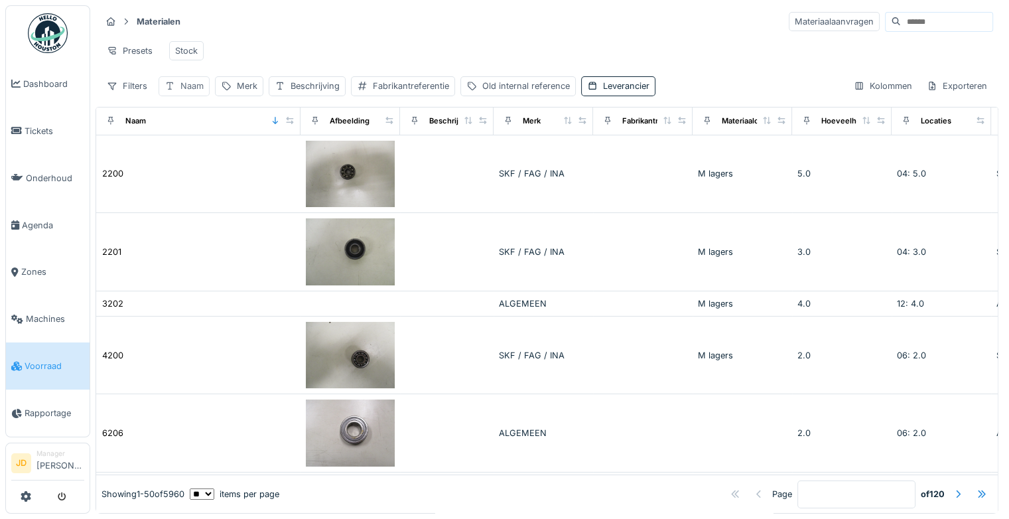
click at [191, 86] on div "Naam" at bounding box center [191, 86] width 23 height 13
click at [239, 84] on div "Merk" at bounding box center [247, 86] width 21 height 13
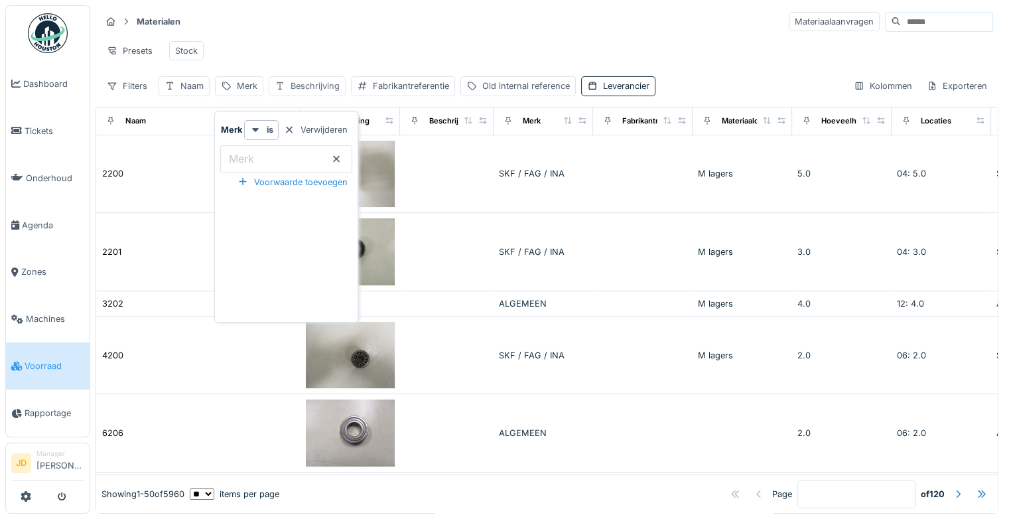
click at [315, 90] on div "Beschrijving" at bounding box center [315, 86] width 49 height 13
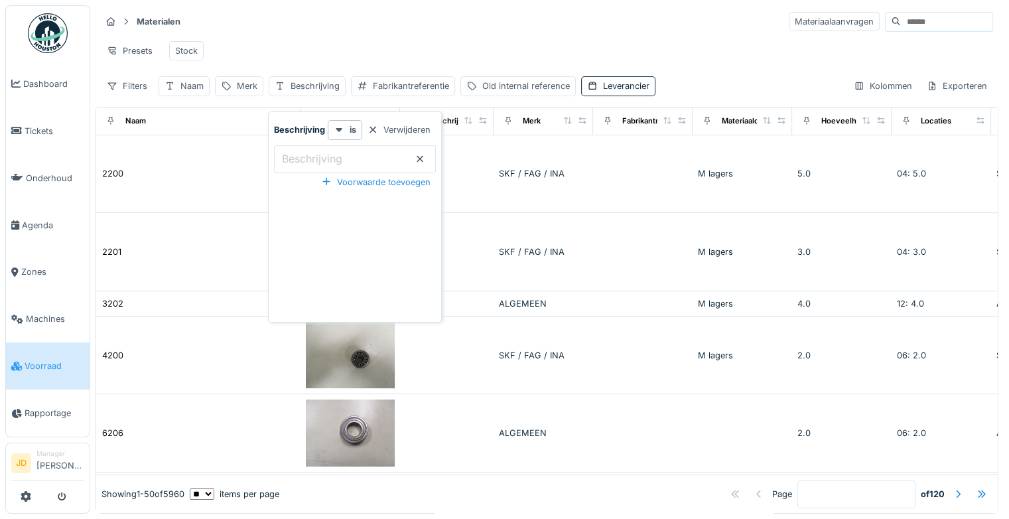
click at [310, 151] on label "Beschrijving" at bounding box center [312, 159] width 66 height 16
click at [310, 145] on input "Beschrijving" at bounding box center [355, 159] width 162 height 28
type input "*******"
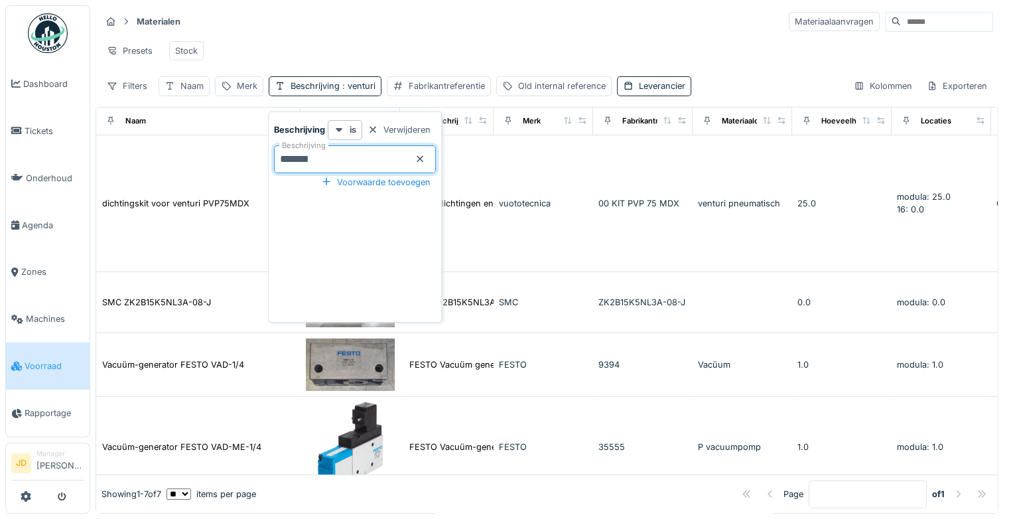
click at [439, 36] on div "Presets Stock" at bounding box center [547, 51] width 892 height 30
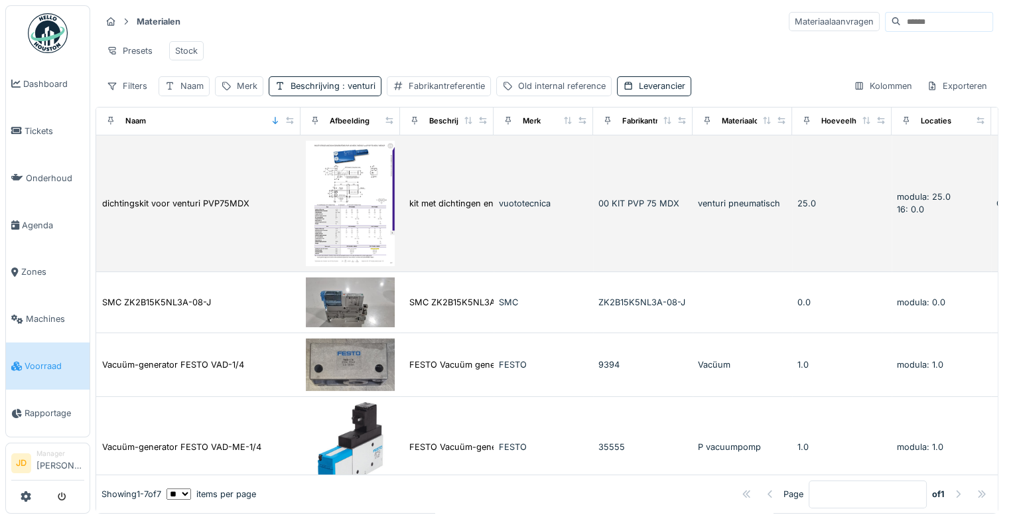
scroll to position [0, 1]
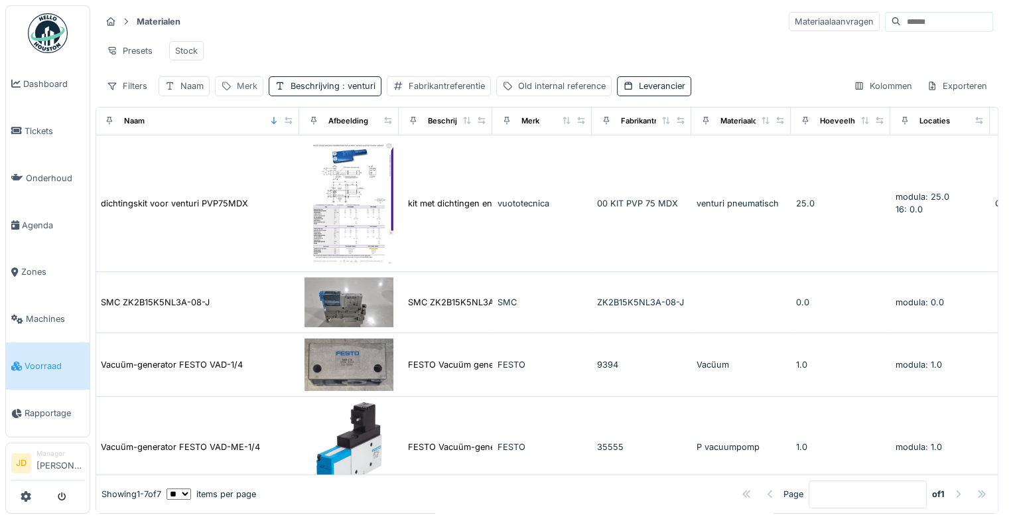
click at [240, 82] on div "Merk" at bounding box center [247, 86] width 21 height 13
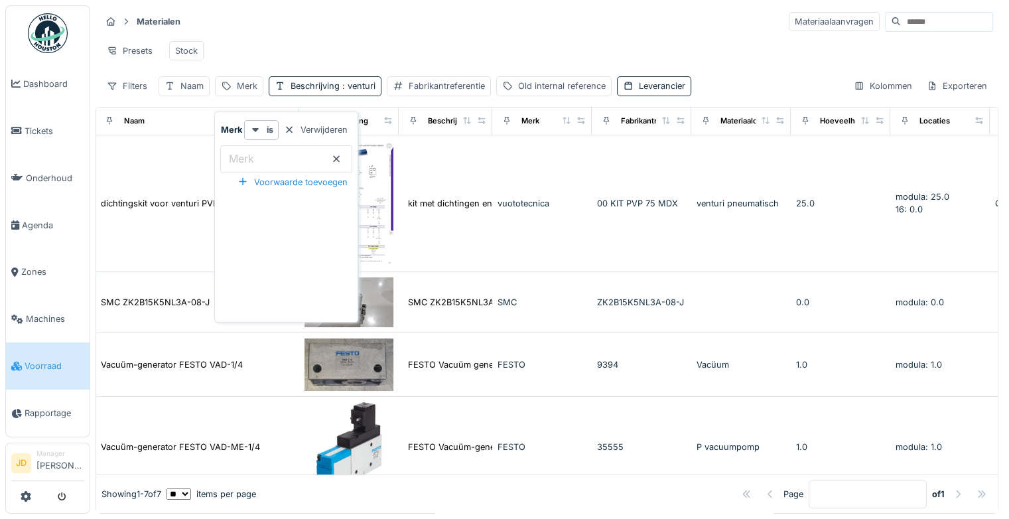
click at [283, 145] on input "Merk" at bounding box center [286, 159] width 132 height 28
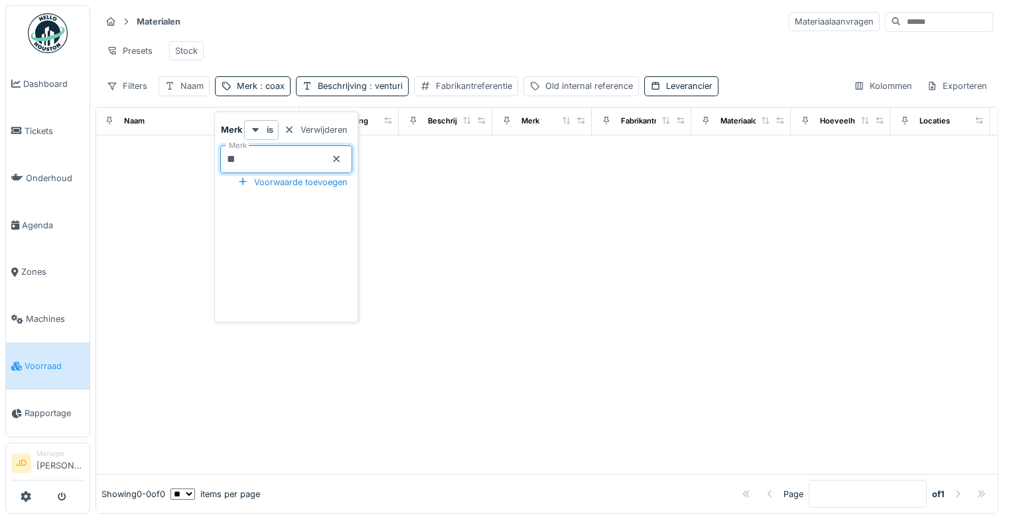
type input "*"
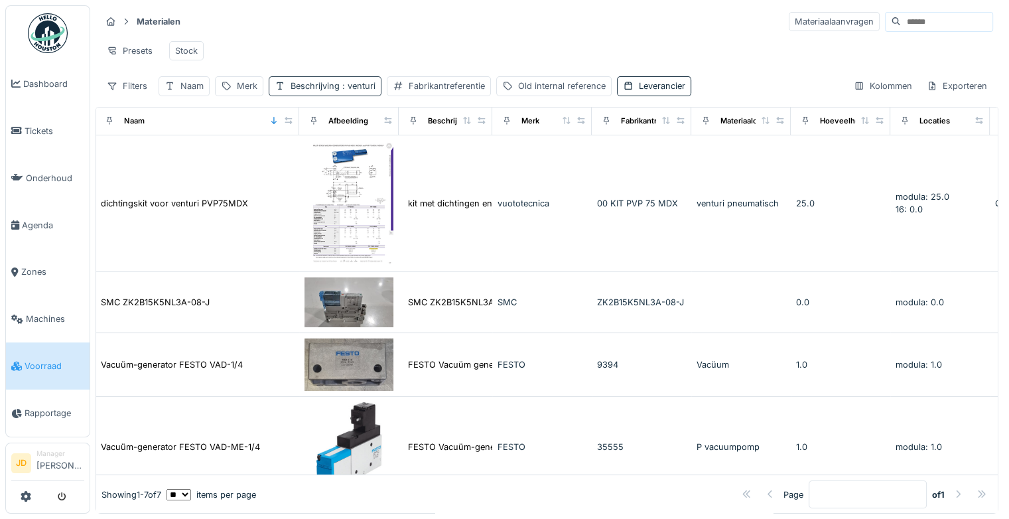
drag, startPoint x: 370, startPoint y: 82, endPoint x: 355, endPoint y: 81, distance: 15.3
click at [355, 81] on span ": venturi" at bounding box center [358, 86] width 36 height 10
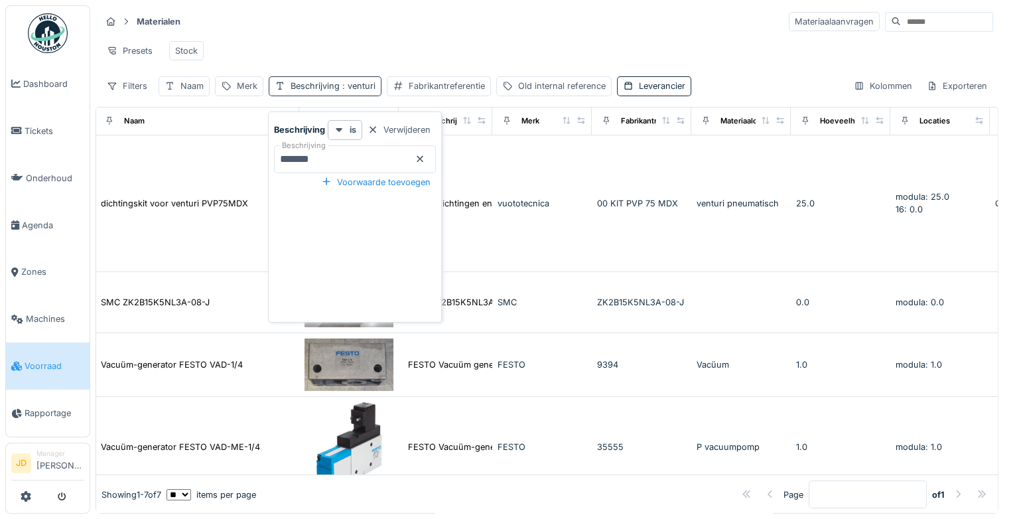
click at [355, 81] on span ": venturi" at bounding box center [358, 86] width 36 height 10
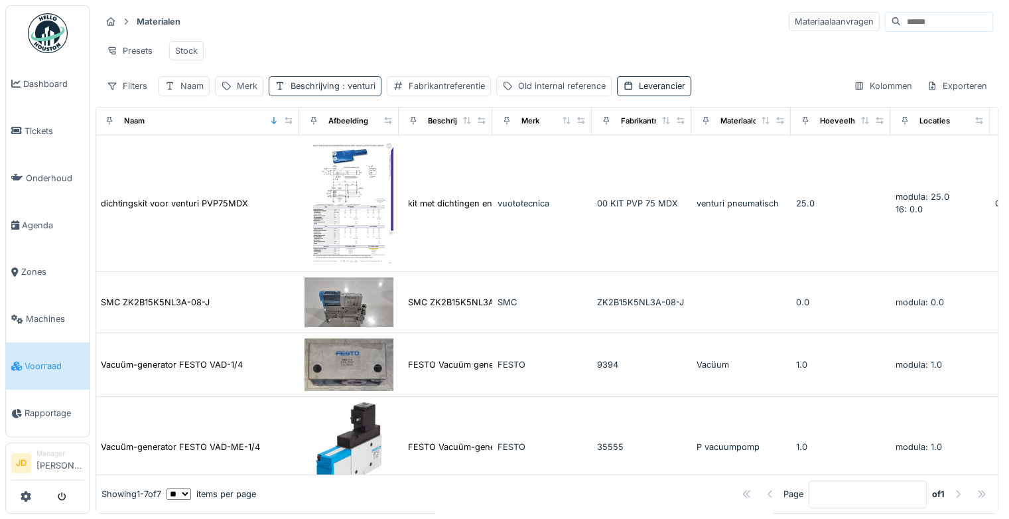
click at [356, 82] on span ": venturi" at bounding box center [358, 86] width 36 height 10
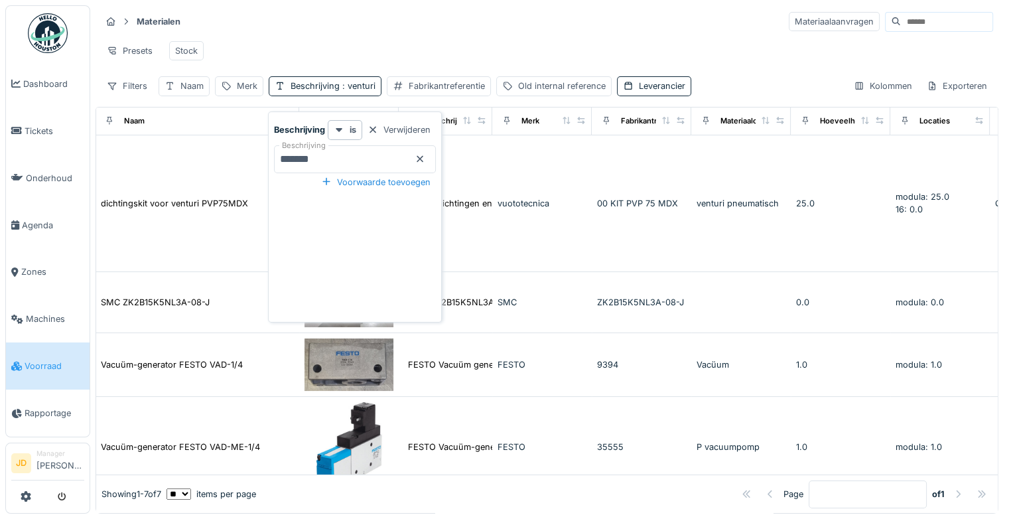
click at [421, 155] on icon at bounding box center [420, 159] width 11 height 9
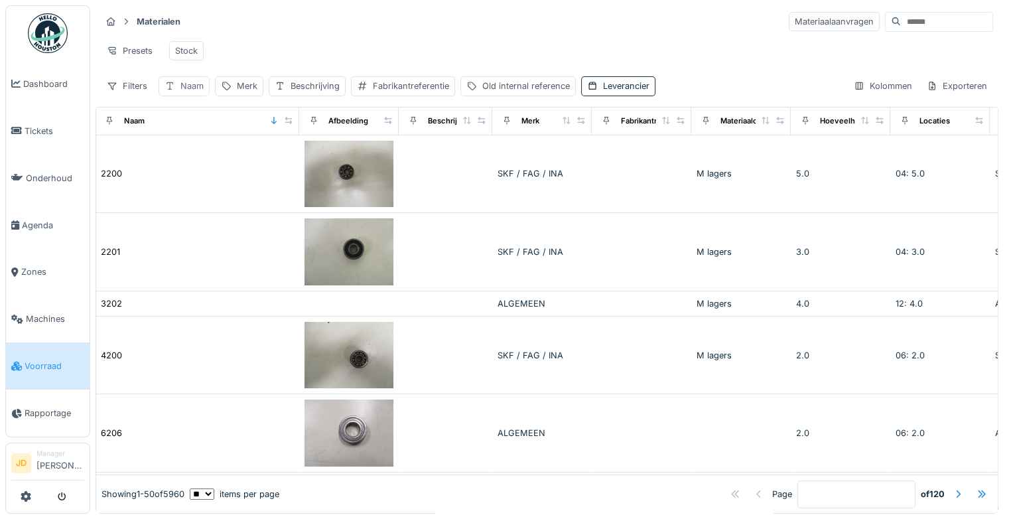
drag, startPoint x: 184, startPoint y: 82, endPoint x: 193, endPoint y: 88, distance: 10.1
click at [193, 88] on div "Naam" at bounding box center [191, 86] width 23 height 13
click at [188, 83] on div "Naam" at bounding box center [191, 86] width 23 height 13
click at [221, 147] on input "Naam" at bounding box center [232, 159] width 135 height 28
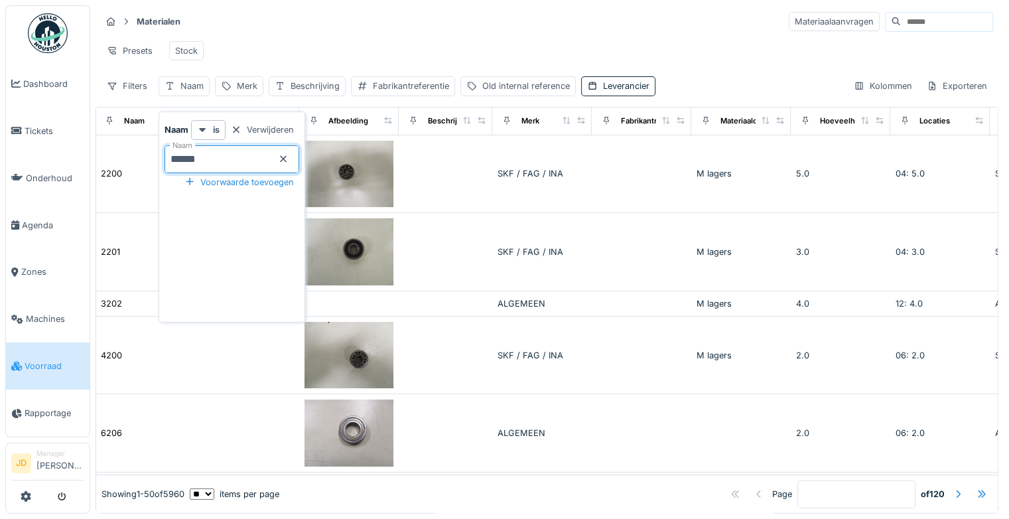
type input "*******"
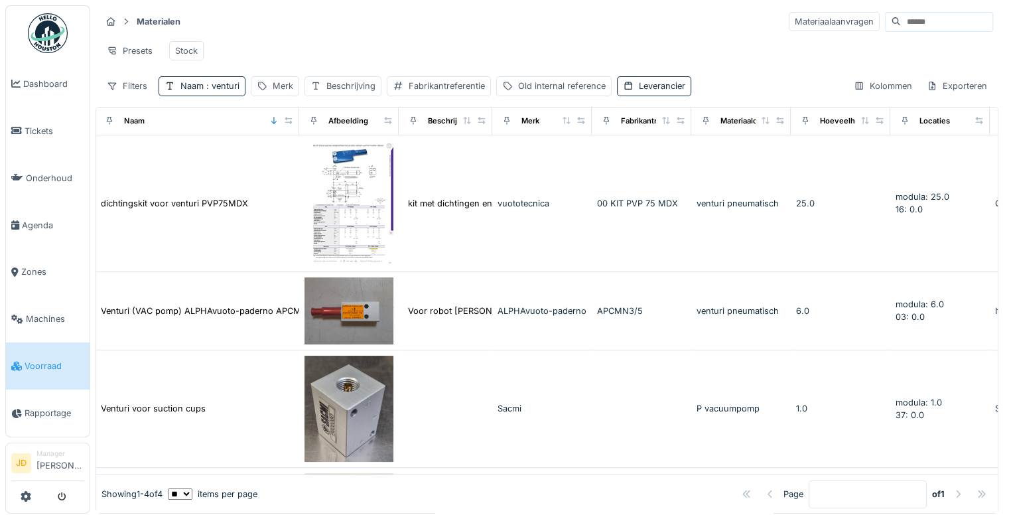
click at [322, 42] on div "Presets Stock" at bounding box center [547, 51] width 892 height 30
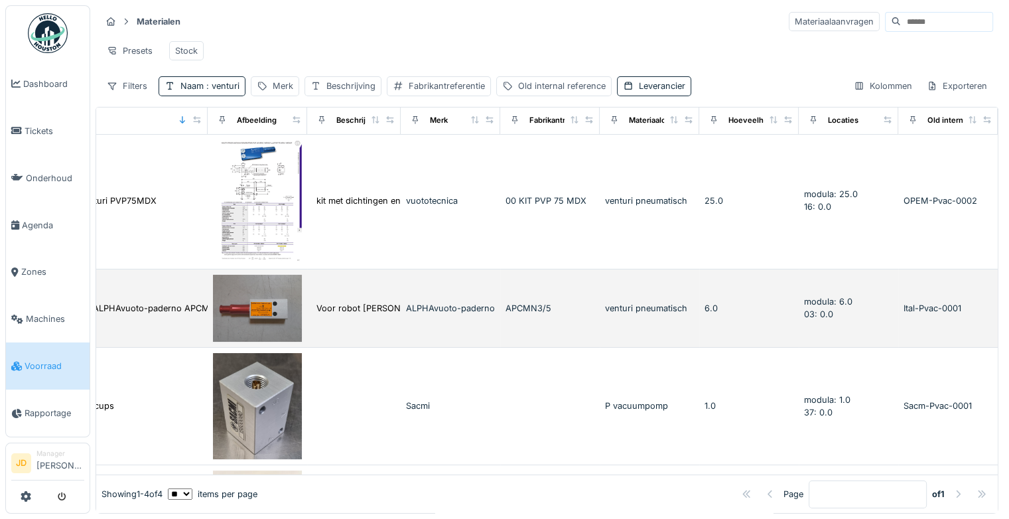
scroll to position [3, 0]
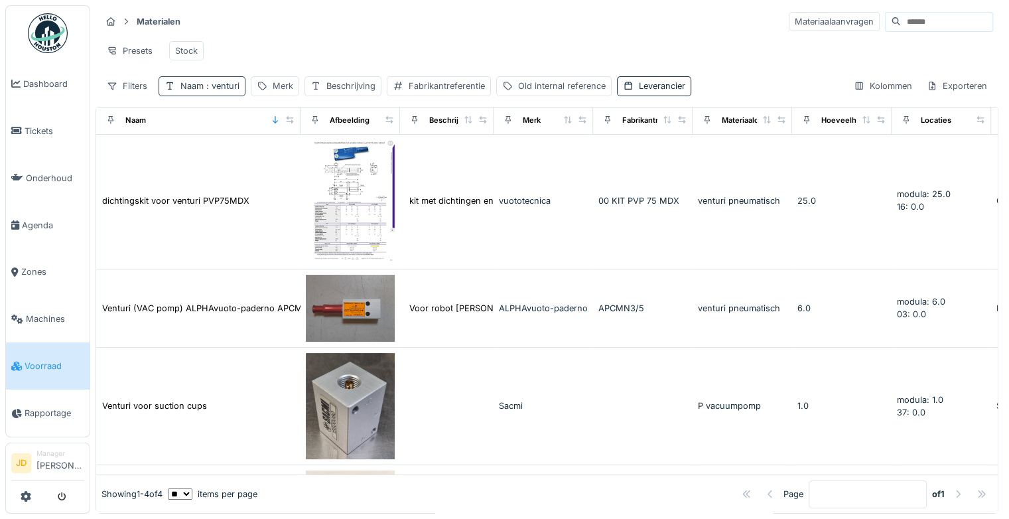
drag, startPoint x: 212, startPoint y: 90, endPoint x: 235, endPoint y: 86, distance: 23.5
click at [235, 86] on span ": venturi" at bounding box center [222, 86] width 36 height 10
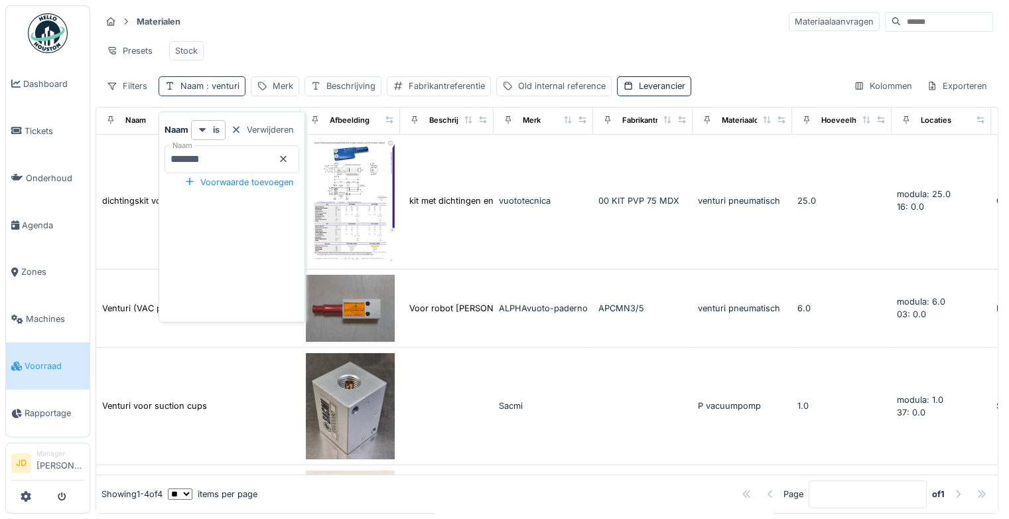
click at [235, 86] on span ": venturi" at bounding box center [222, 86] width 36 height 10
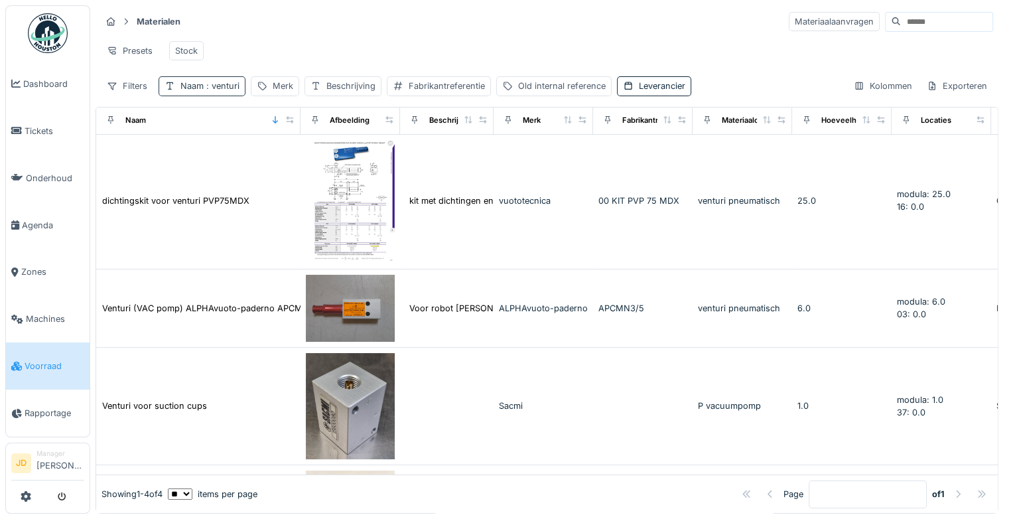
click at [235, 86] on span ": venturi" at bounding box center [222, 86] width 36 height 10
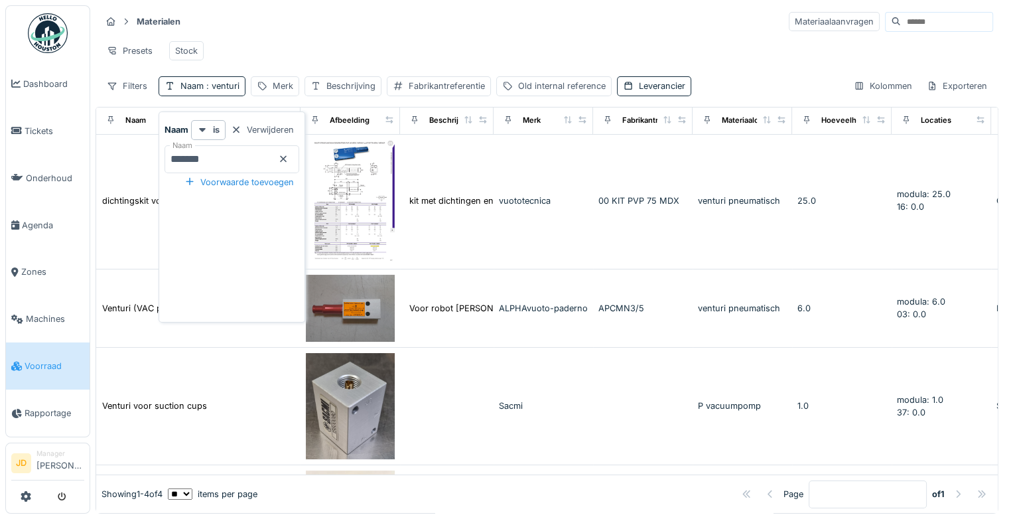
click at [289, 155] on icon at bounding box center [283, 159] width 11 height 9
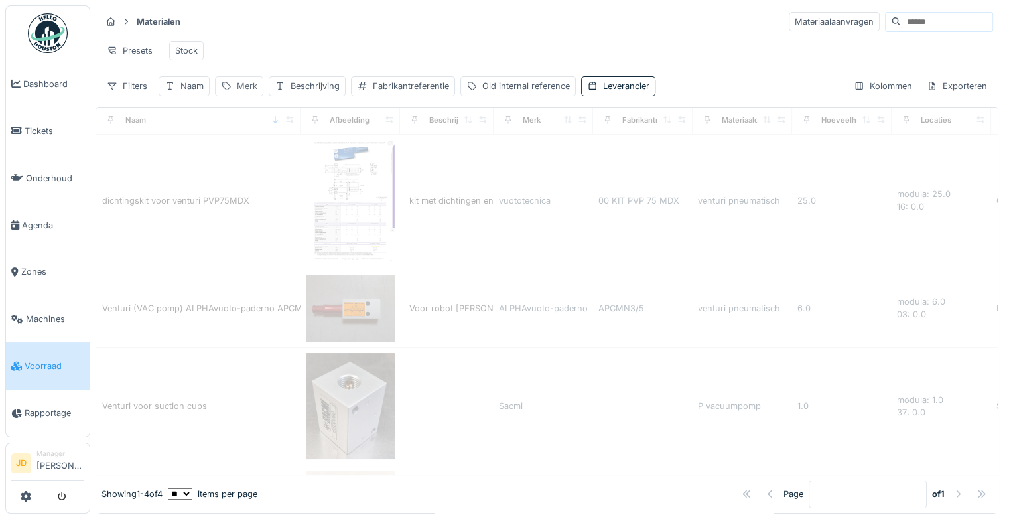
drag, startPoint x: 283, startPoint y: 86, endPoint x: 245, endPoint y: 86, distance: 37.1
click at [245, 86] on div "Filters Naam Merk Beschrijving Fabrikantreferentie Old internal reference Lever…" at bounding box center [378, 85] width 555 height 19
click at [245, 86] on div "Merk" at bounding box center [247, 86] width 21 height 13
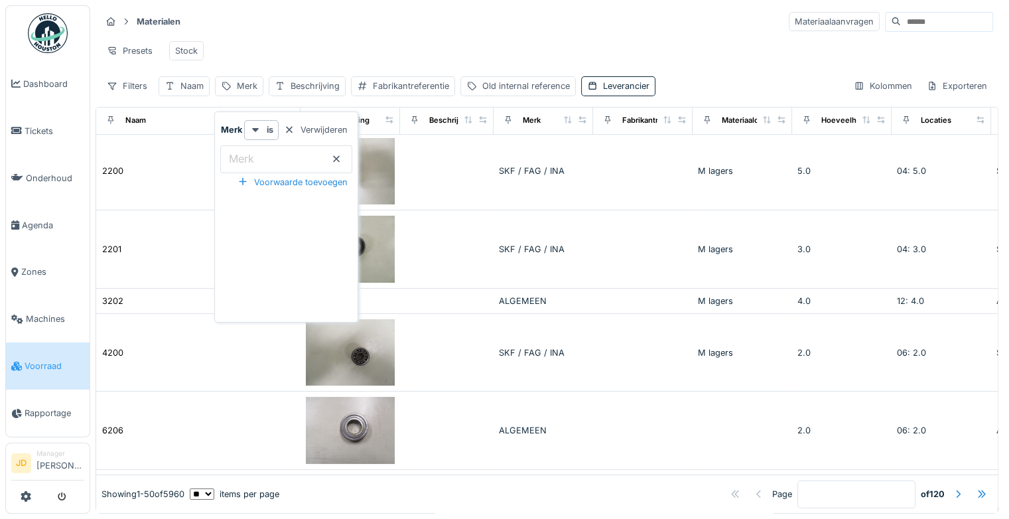
click at [253, 151] on label "Merk" at bounding box center [241, 159] width 31 height 16
click at [253, 145] on input "Merk" at bounding box center [286, 159] width 132 height 28
type input "*****"
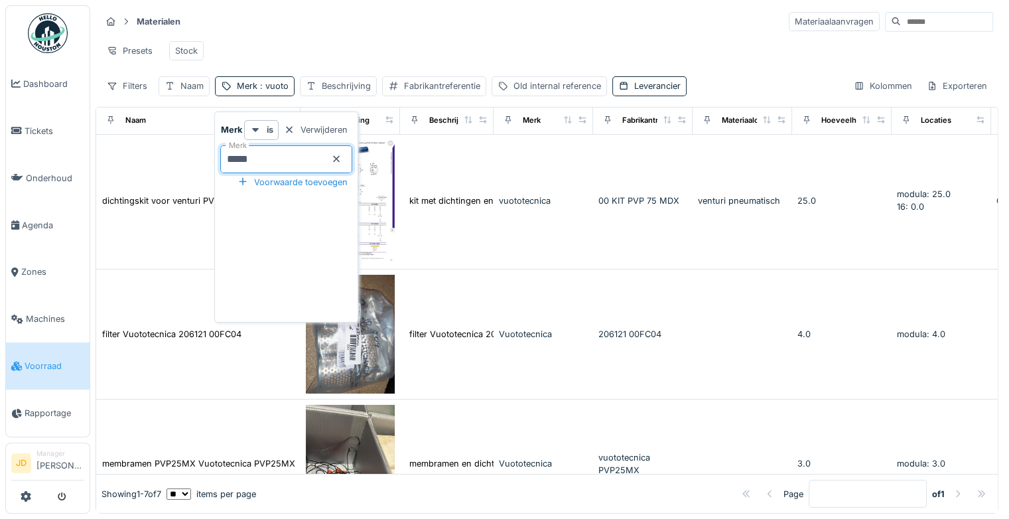
scroll to position [0, 0]
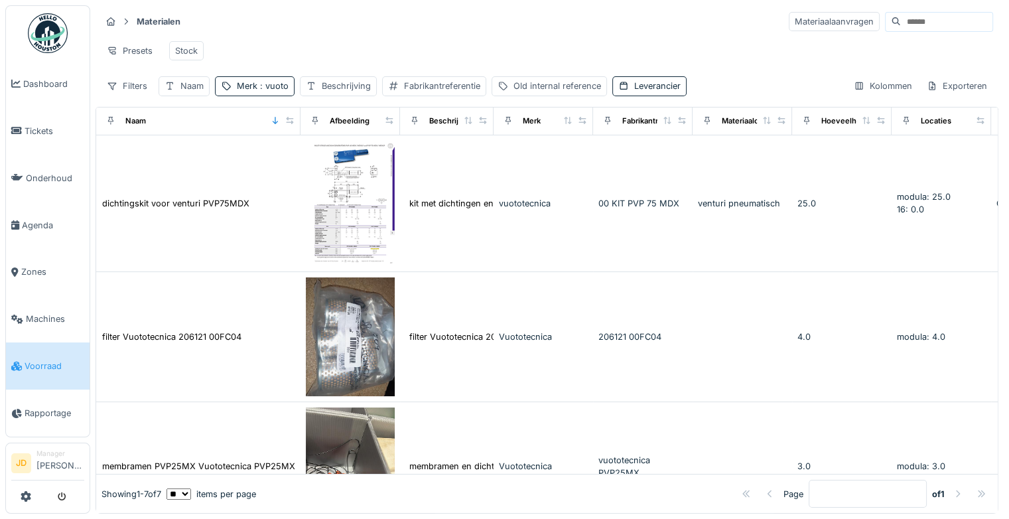
click at [366, 54] on div "Presets Stock" at bounding box center [547, 51] width 892 height 30
drag, startPoint x: 280, startPoint y: 89, endPoint x: 266, endPoint y: 83, distance: 15.2
click at [266, 83] on span ": vuoto" at bounding box center [272, 86] width 31 height 10
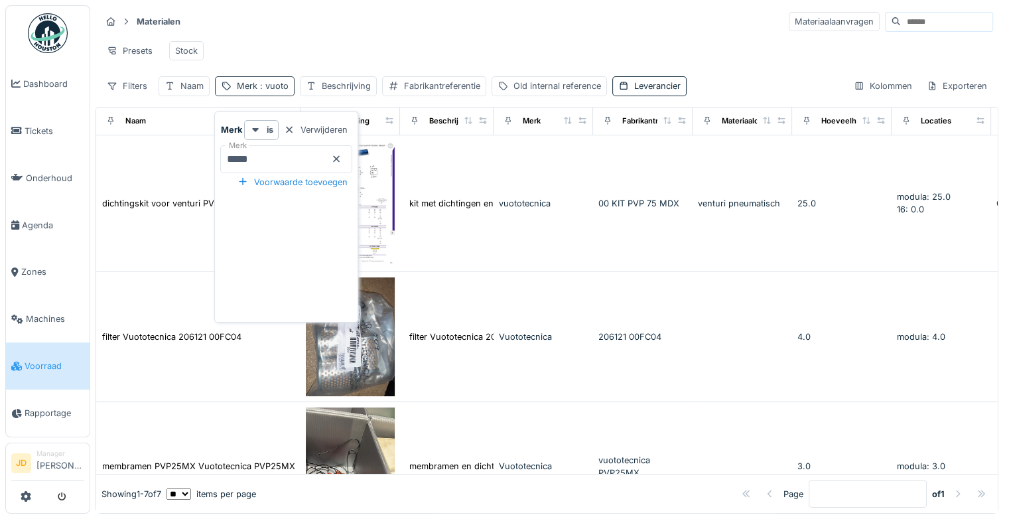
click at [266, 83] on span ": vuoto" at bounding box center [272, 86] width 31 height 10
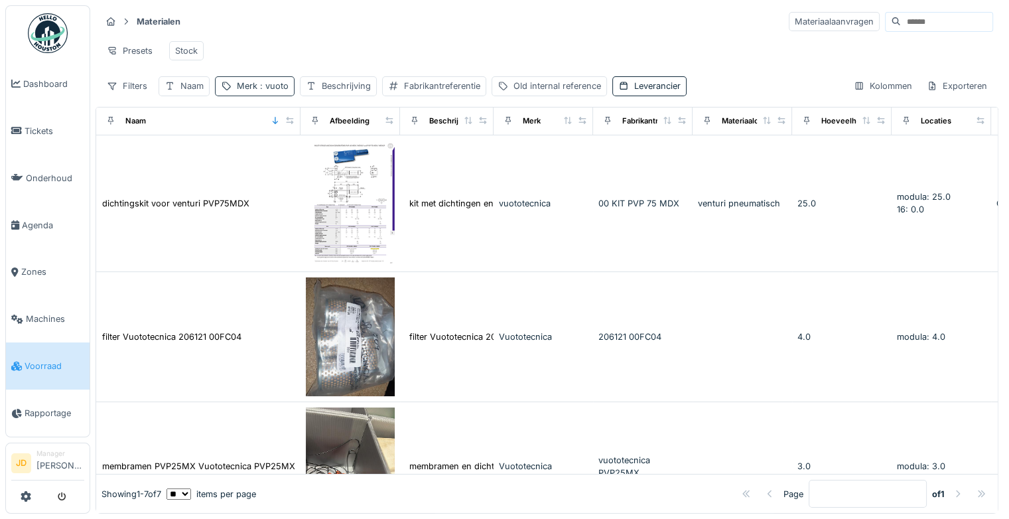
click at [266, 83] on span ": vuoto" at bounding box center [272, 86] width 31 height 10
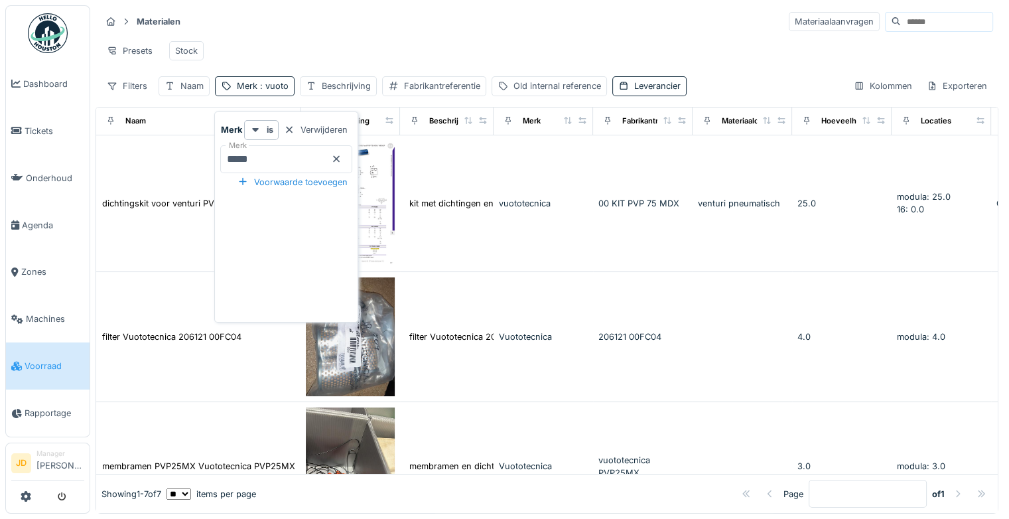
click at [342, 155] on icon at bounding box center [336, 159] width 11 height 9
click at [180, 75] on div "Materialen Materiaalaanvragen Presets Stock Filters Naam Merk : vuoto Beschrijv…" at bounding box center [547, 53] width 903 height 96
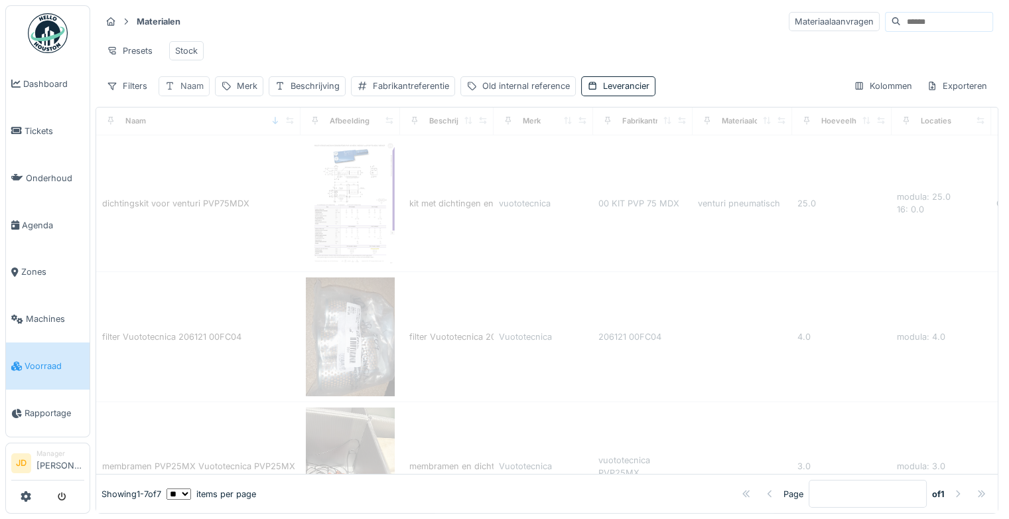
click at [189, 88] on div "Naam" at bounding box center [191, 86] width 23 height 13
click at [220, 145] on input "Naam" at bounding box center [232, 159] width 135 height 28
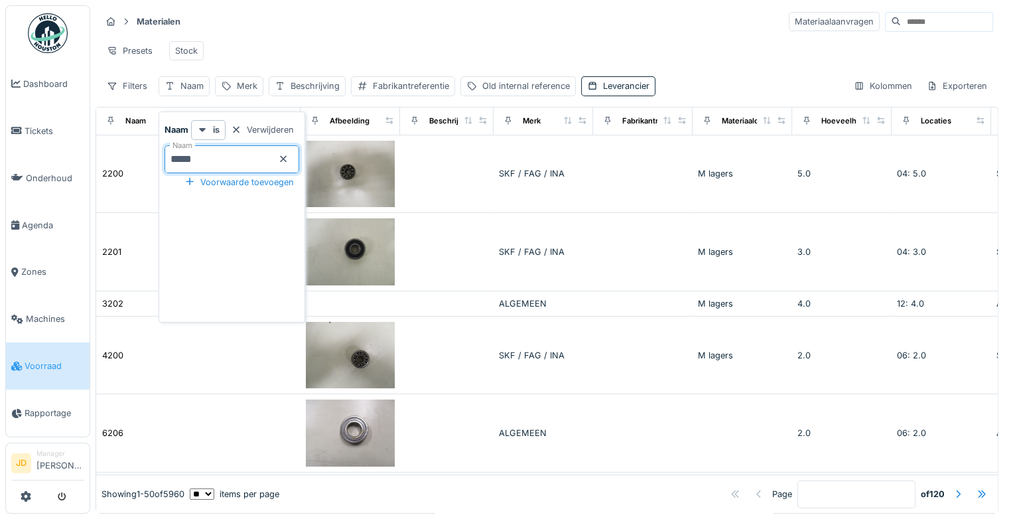
type input "******"
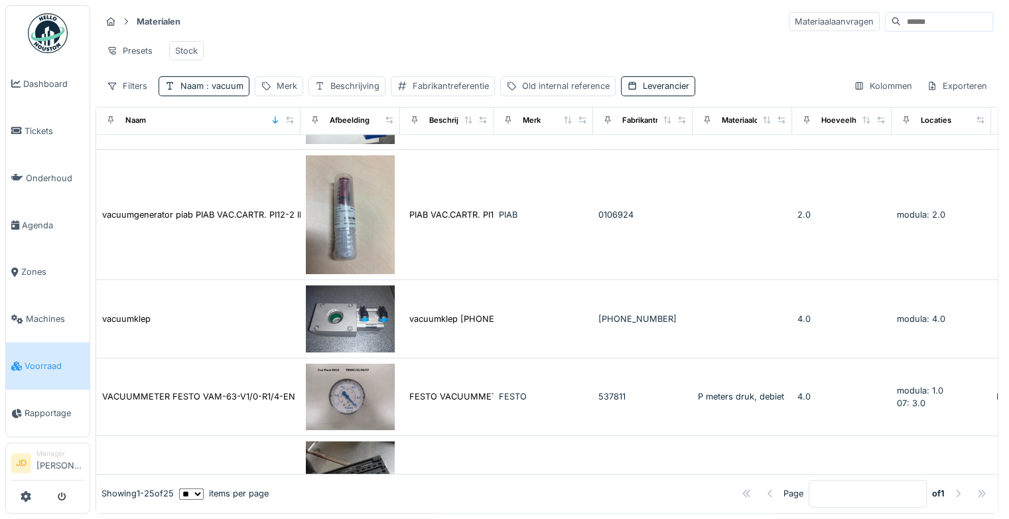
scroll to position [901, 0]
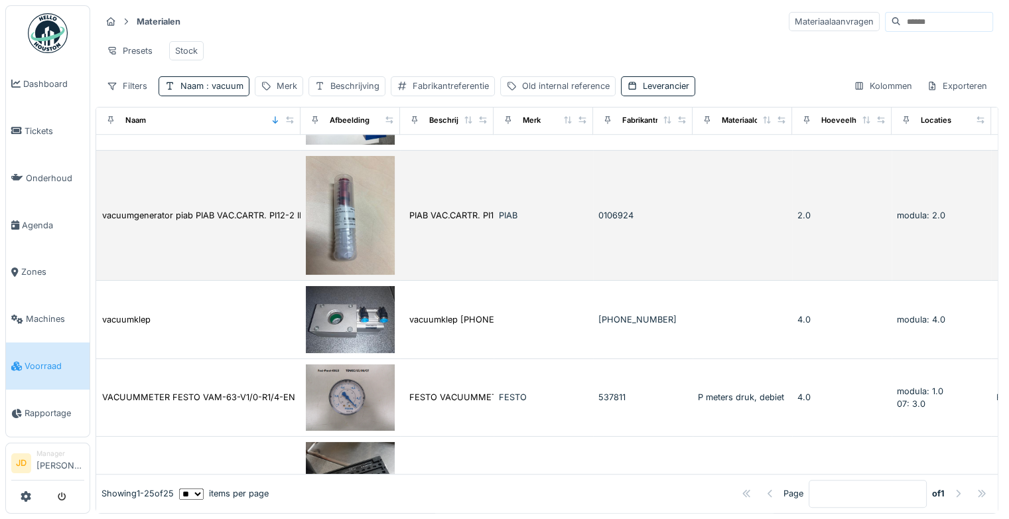
click at [365, 228] on img at bounding box center [350, 215] width 89 height 119
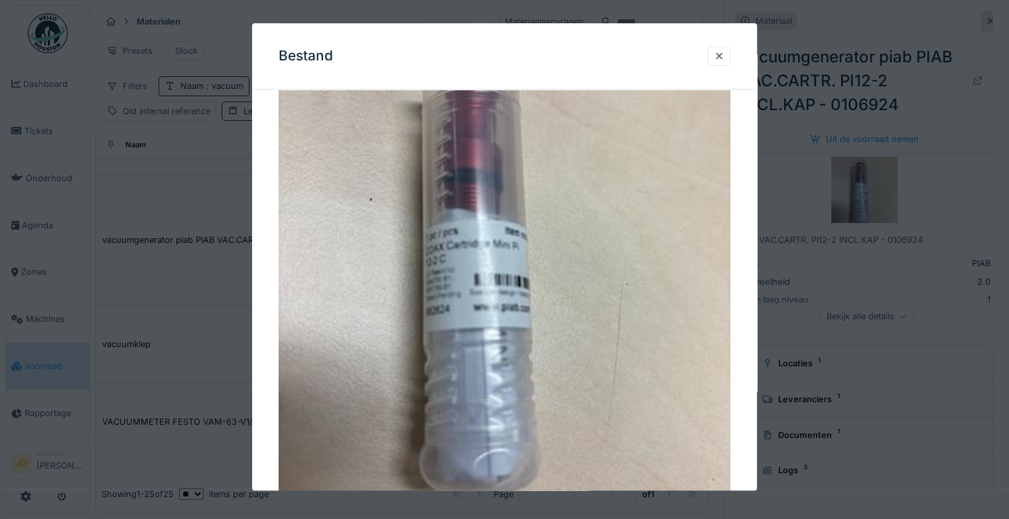
scroll to position [138, 0]
click at [900, 249] on div at bounding box center [504, 259] width 1009 height 519
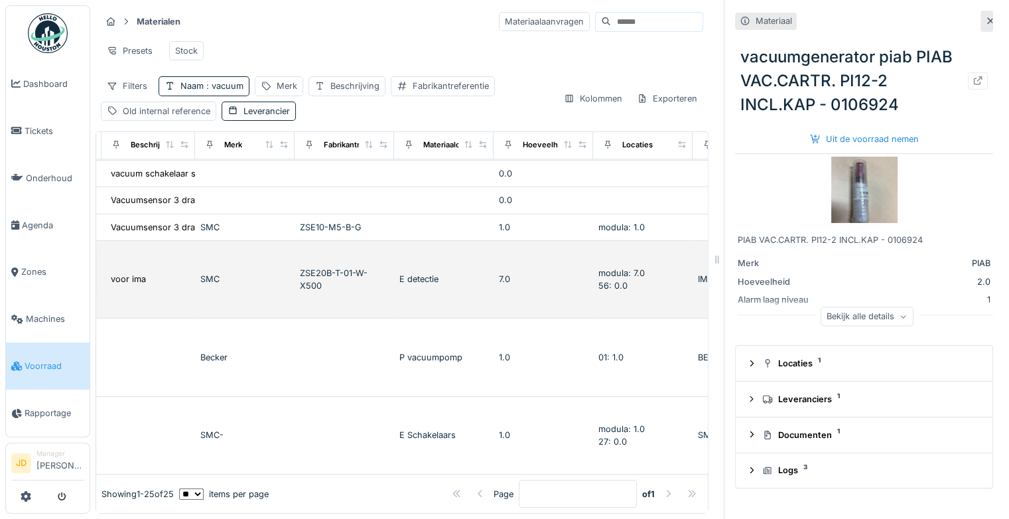
scroll to position [1407, 299]
